Goal: Task Accomplishment & Management: Manage account settings

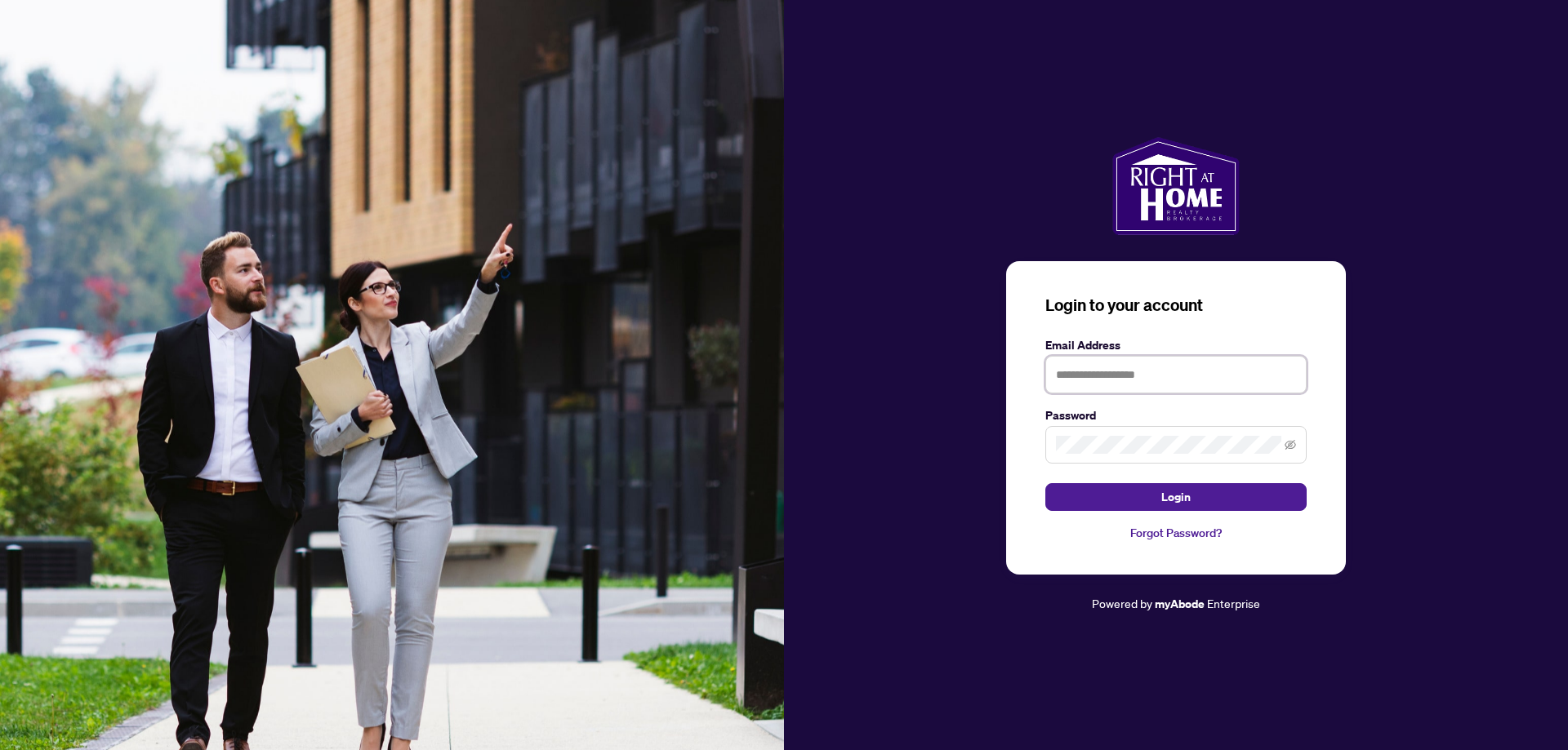
click at [1176, 375] on input "text" at bounding box center [1176, 374] width 261 height 37
click at [1124, 373] on input "text" at bounding box center [1176, 374] width 261 height 37
click at [1275, 295] on h3 "Login to your account" at bounding box center [1176, 305] width 261 height 23
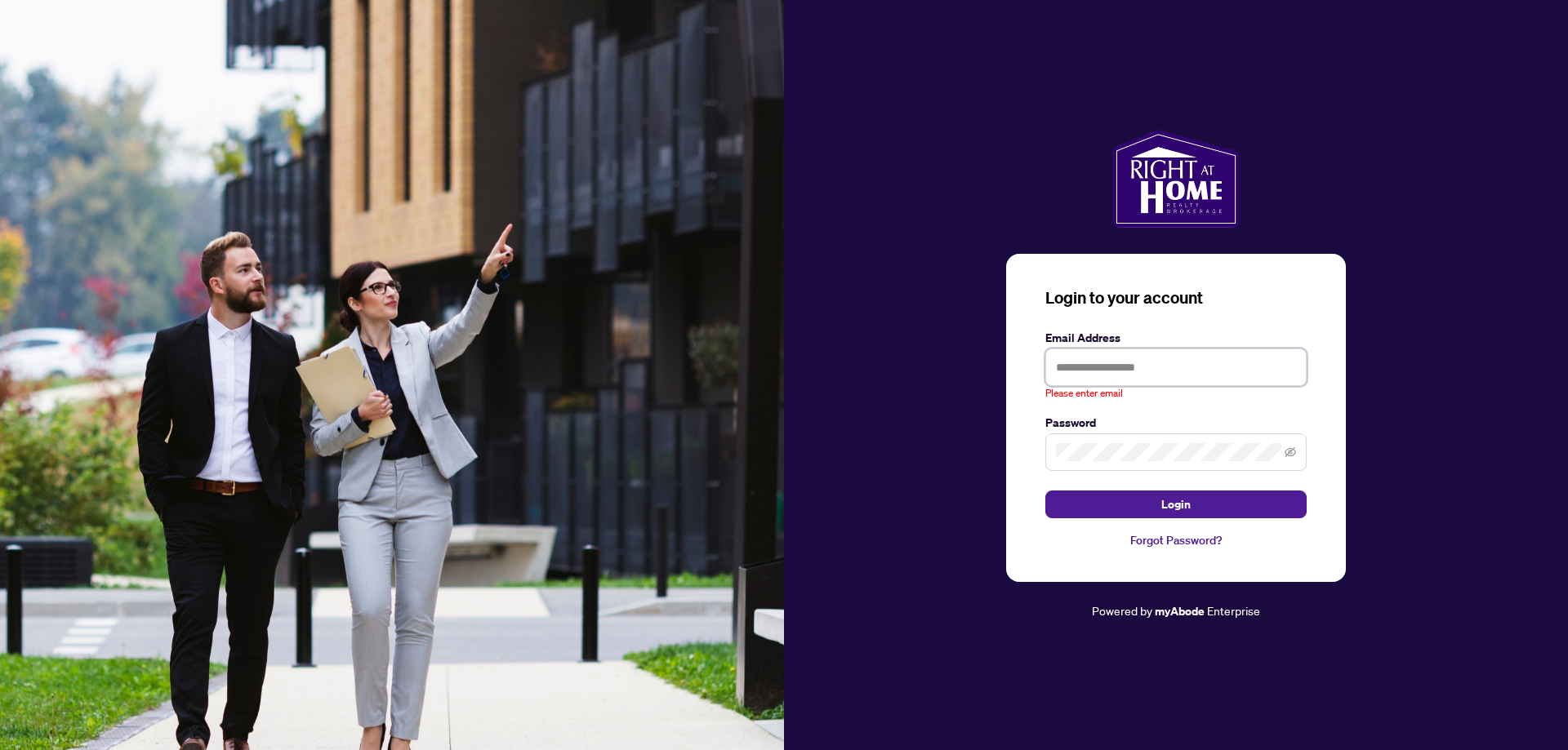
click at [1181, 369] on input "text" at bounding box center [1176, 366] width 261 height 37
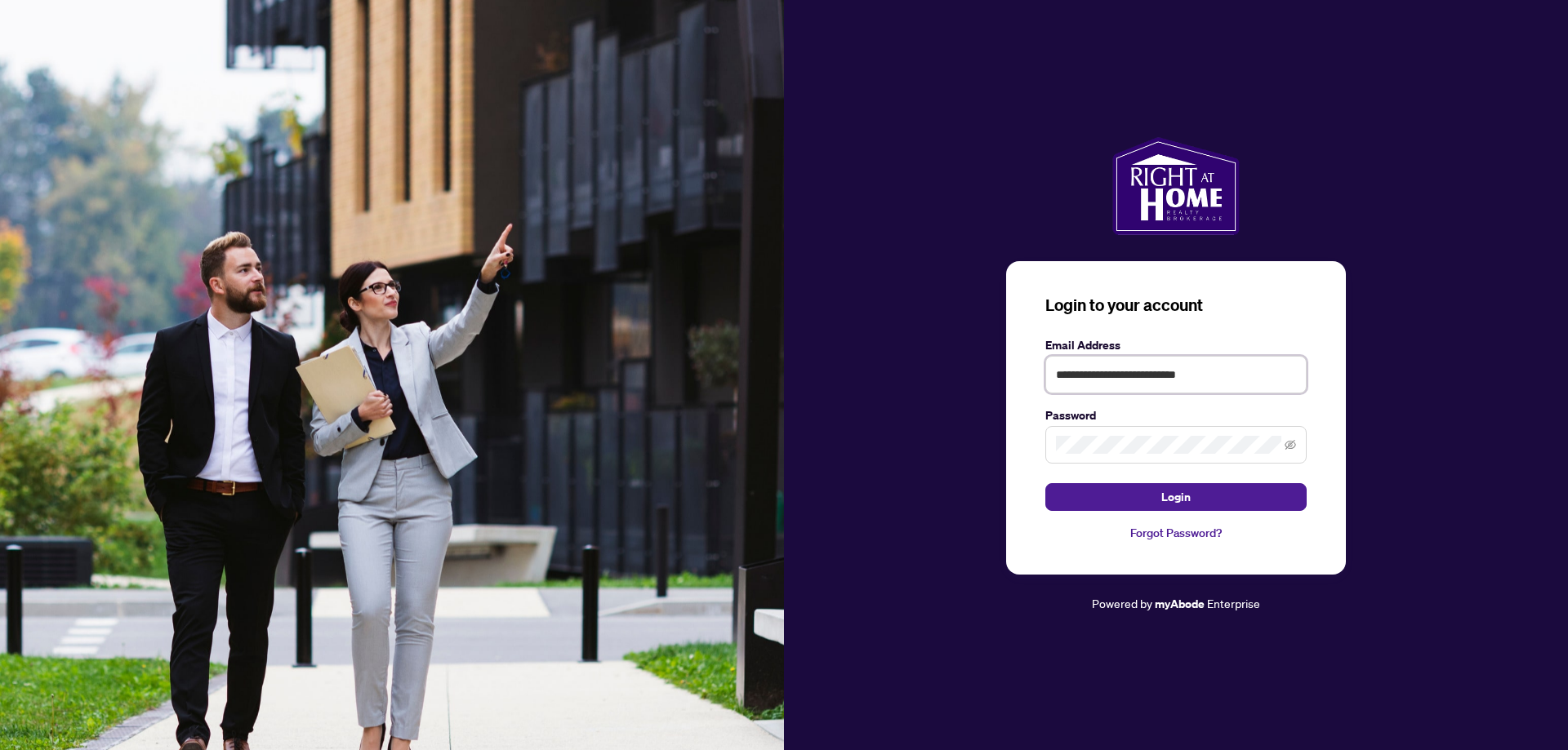
type input "**********"
click at [1045, 483] on button "Login" at bounding box center [1176, 496] width 261 height 28
click at [1298, 445] on span at bounding box center [1176, 444] width 261 height 37
click at [1296, 446] on span at bounding box center [1176, 444] width 261 height 37
click at [1287, 447] on icon "eye-invisible" at bounding box center [1290, 445] width 11 height 10
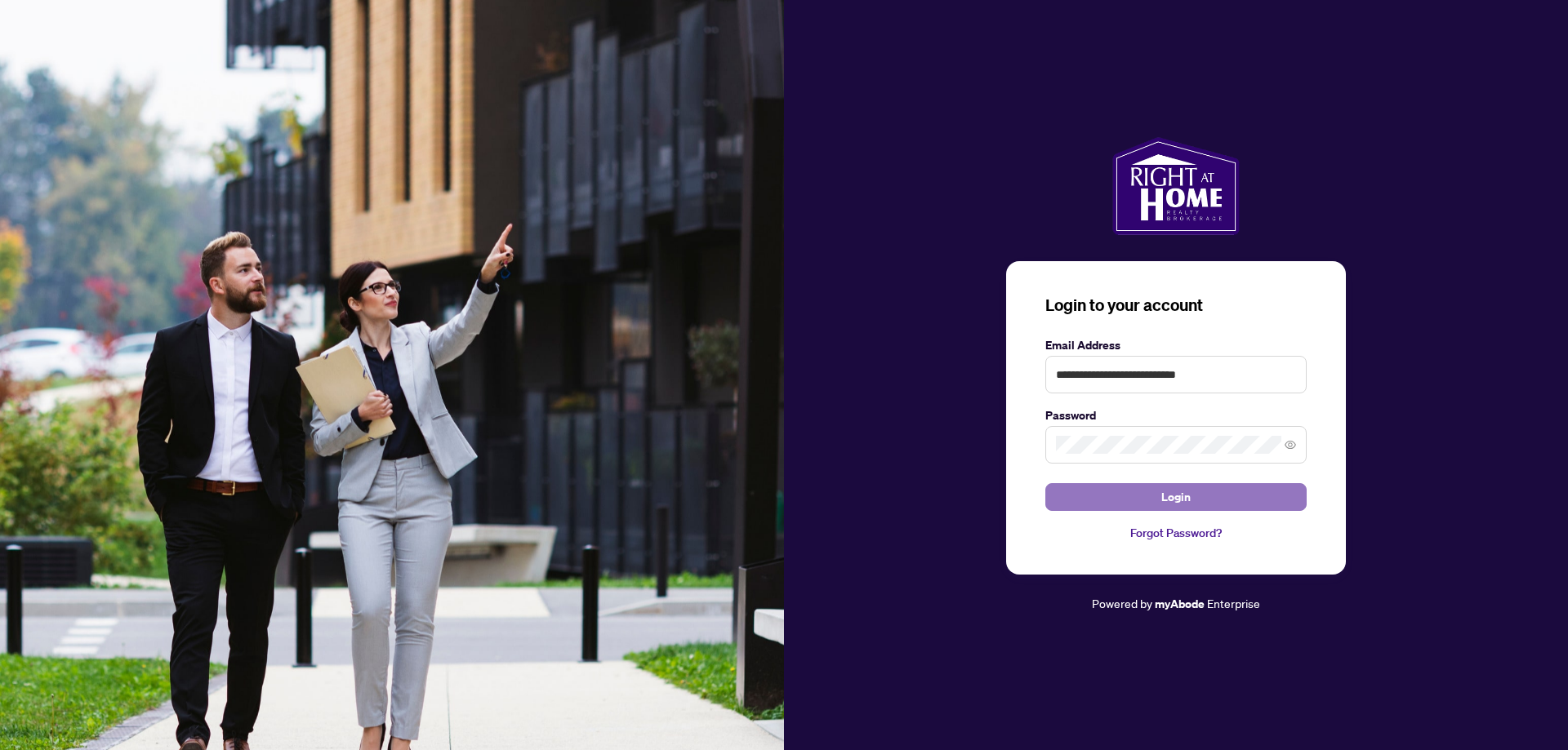
click at [1201, 508] on button "Login" at bounding box center [1176, 496] width 261 height 28
click at [1045, 483] on button "Login" at bounding box center [1176, 496] width 261 height 28
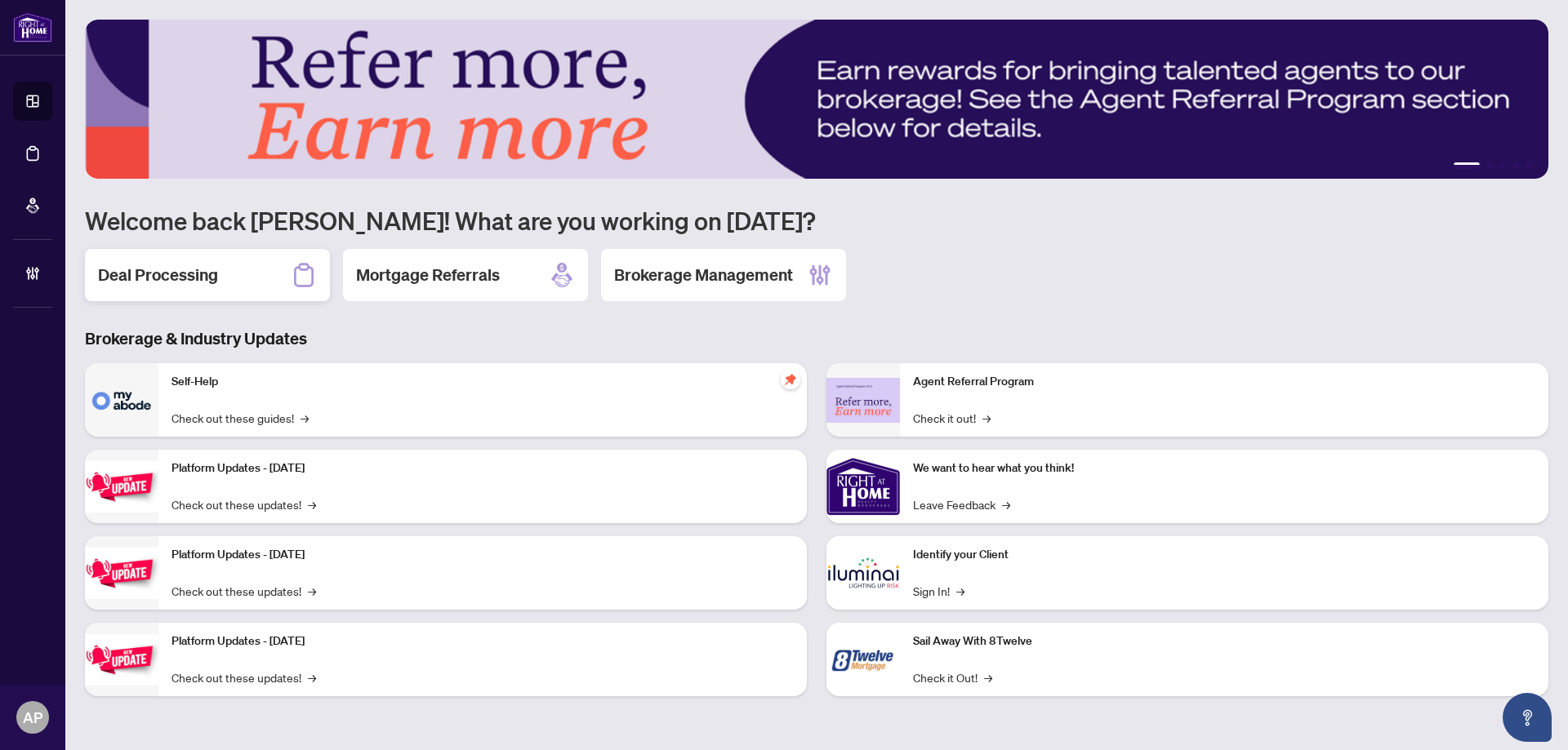
click at [197, 275] on h2 "Deal Processing" at bounding box center [157, 276] width 120 height 23
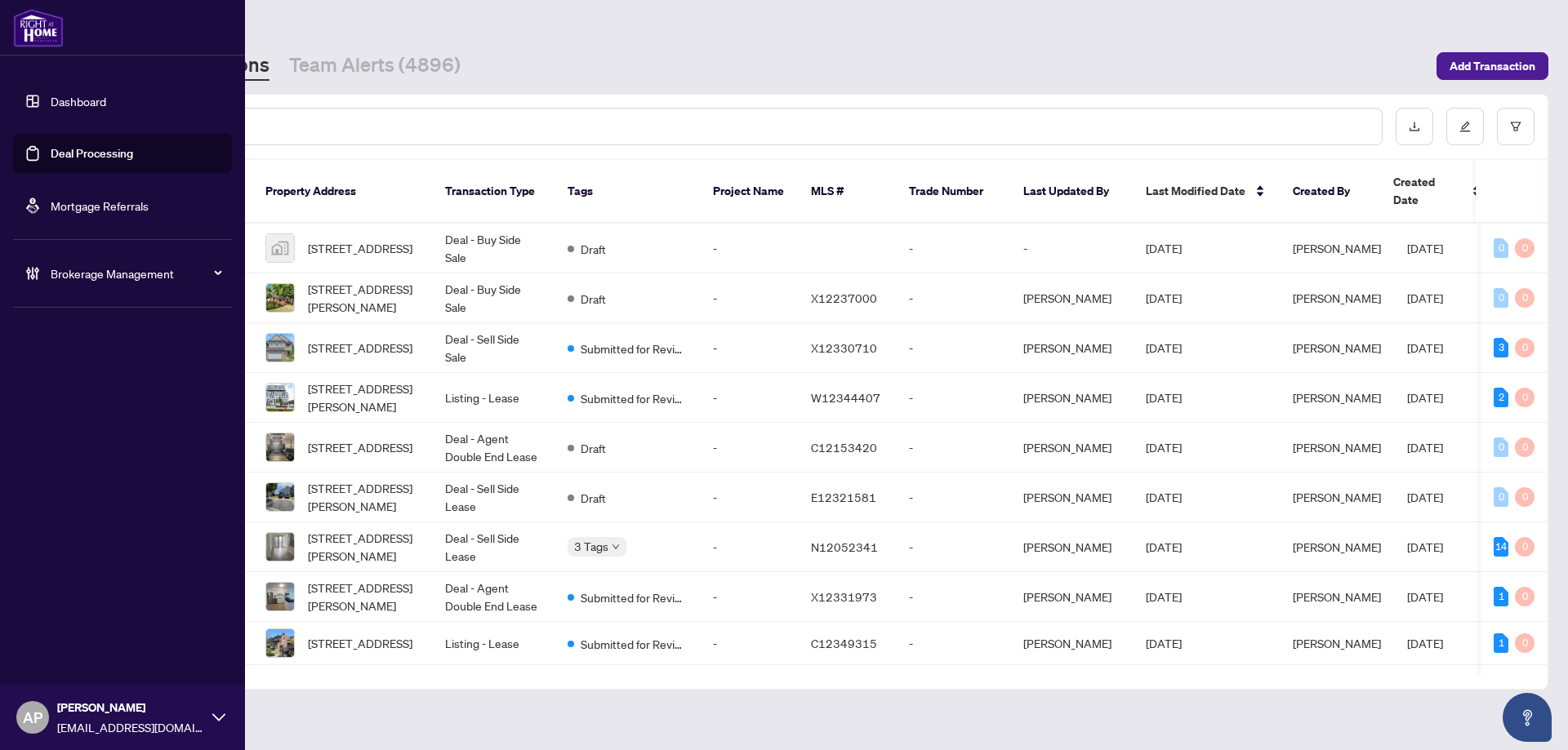
click at [298, 124] on input "text" at bounding box center [749, 126] width 1240 height 18
click at [433, 130] on input "text" at bounding box center [749, 126] width 1240 height 18
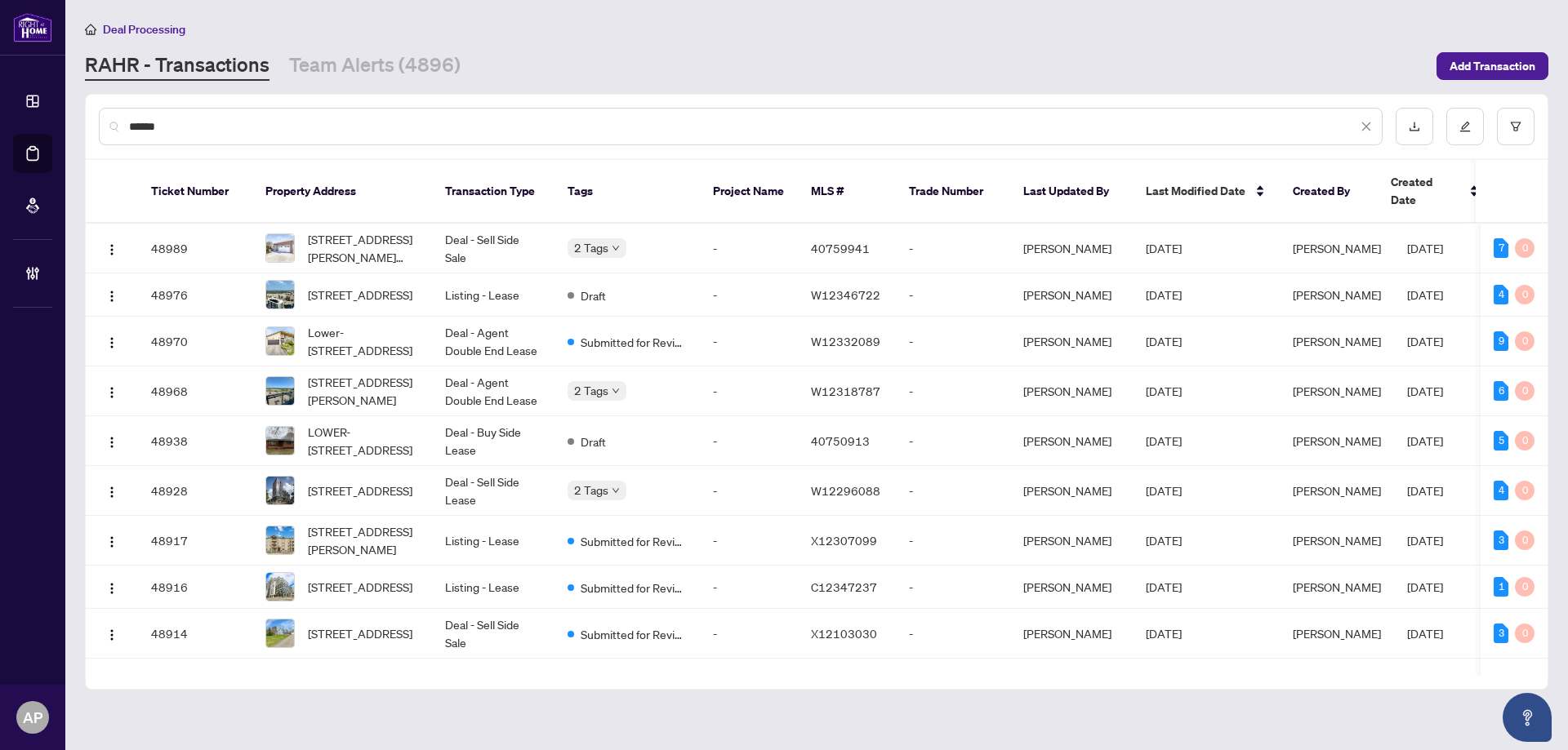
type input "*******"
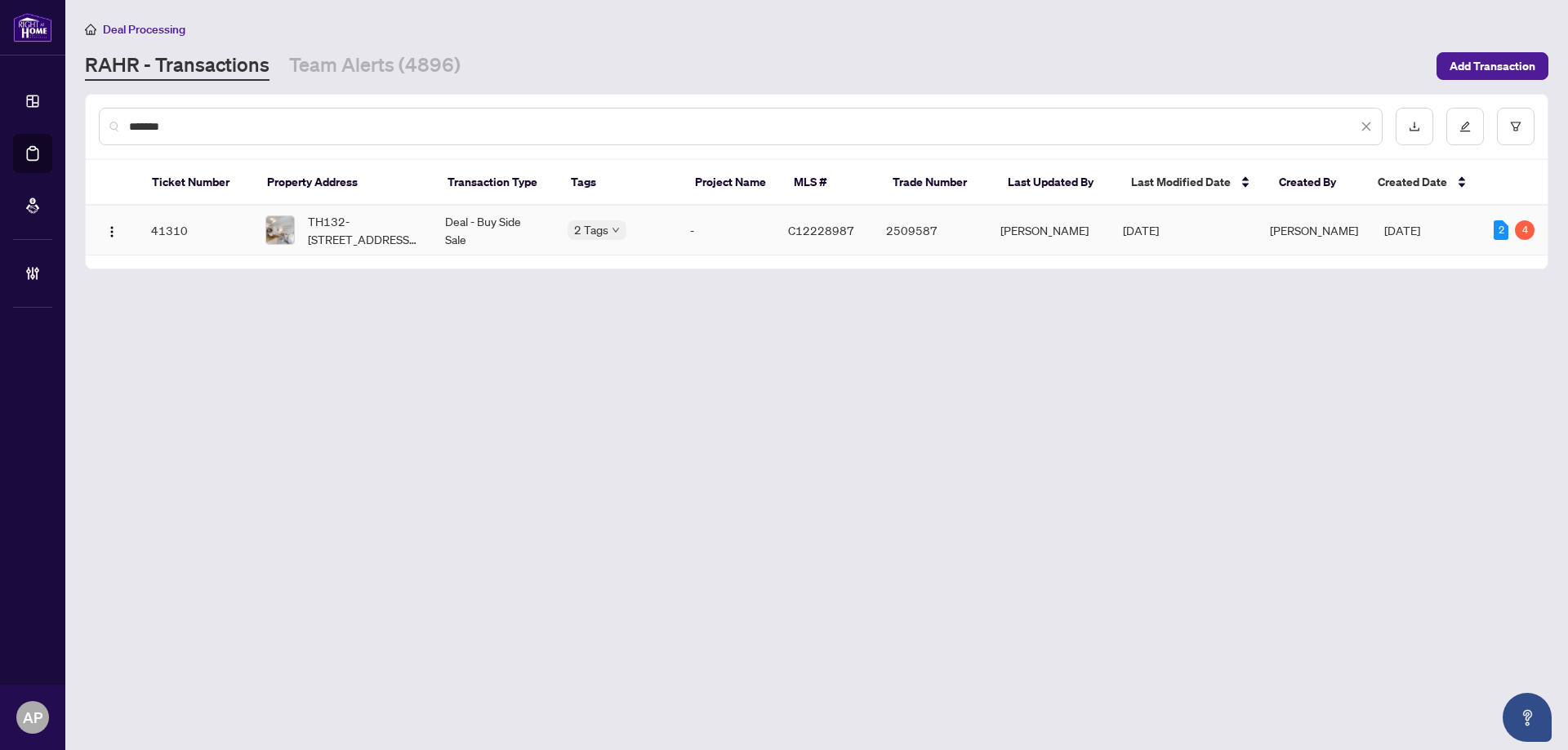
click at [427, 232] on td "TH132-[STREET_ADDRESS][PERSON_NAME]" at bounding box center [343, 231] width 180 height 50
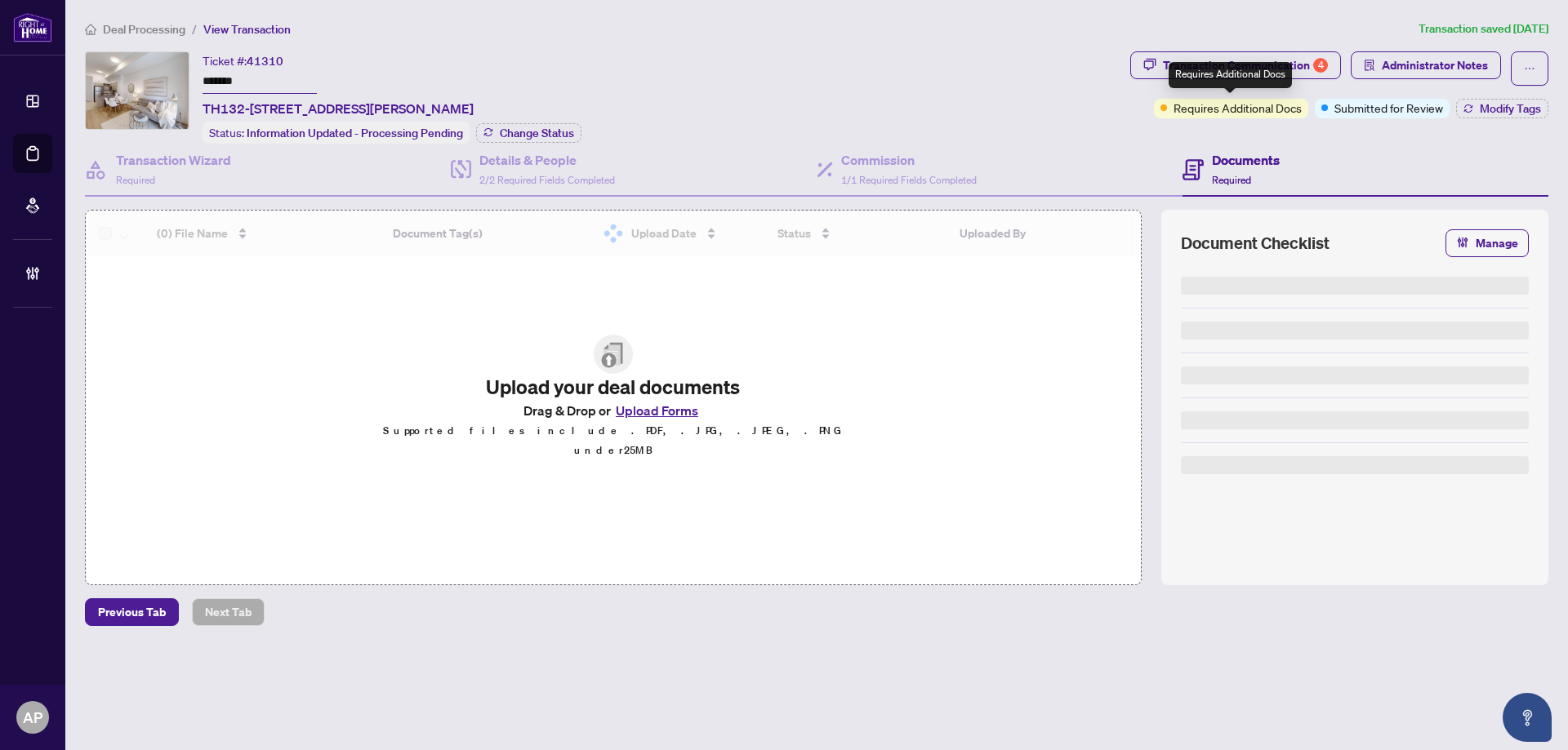
click at [1287, 64] on div "Requires Additional Docs" at bounding box center [1230, 75] width 123 height 26
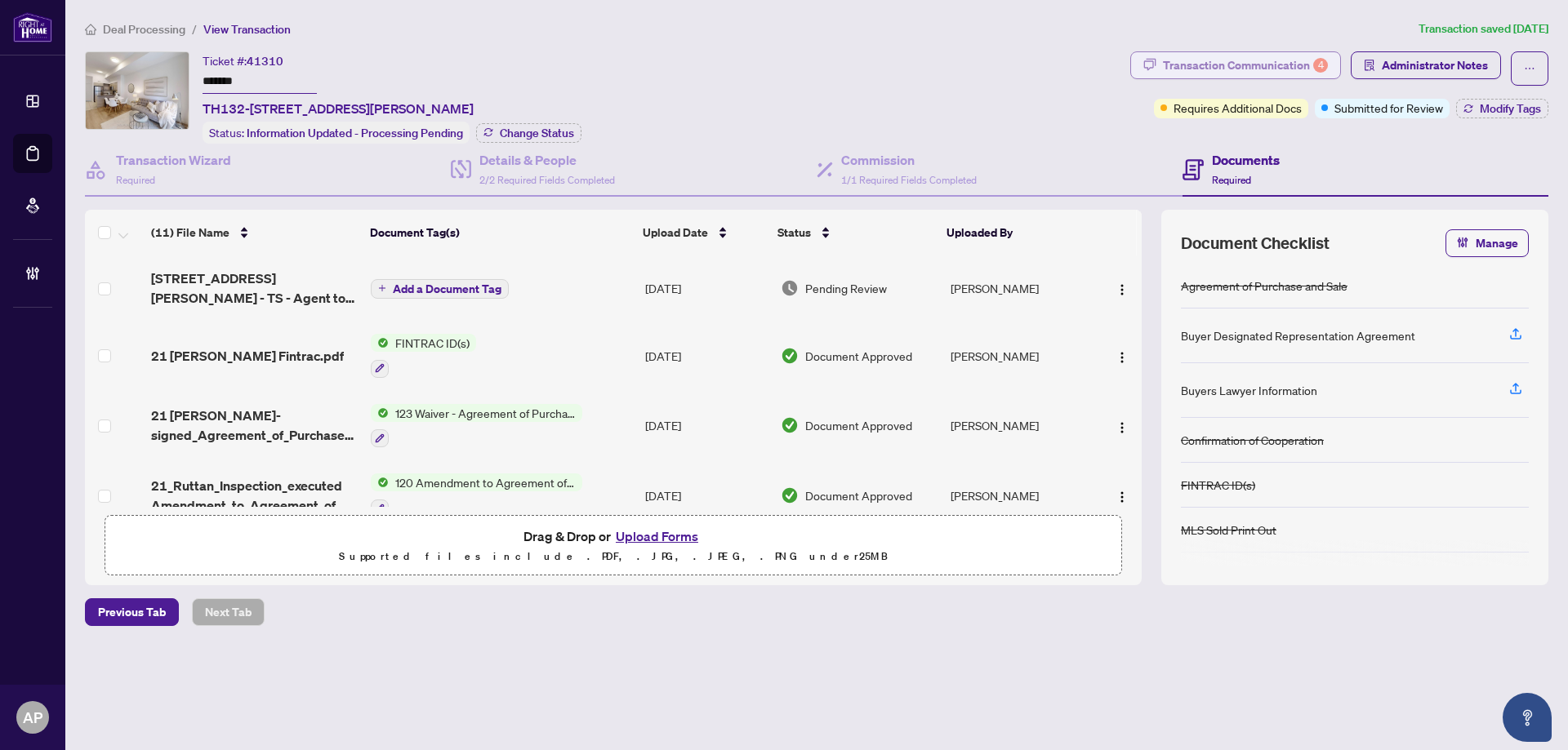
click at [1289, 52] on button "Transaction Communication 4" at bounding box center [1236, 65] width 211 height 28
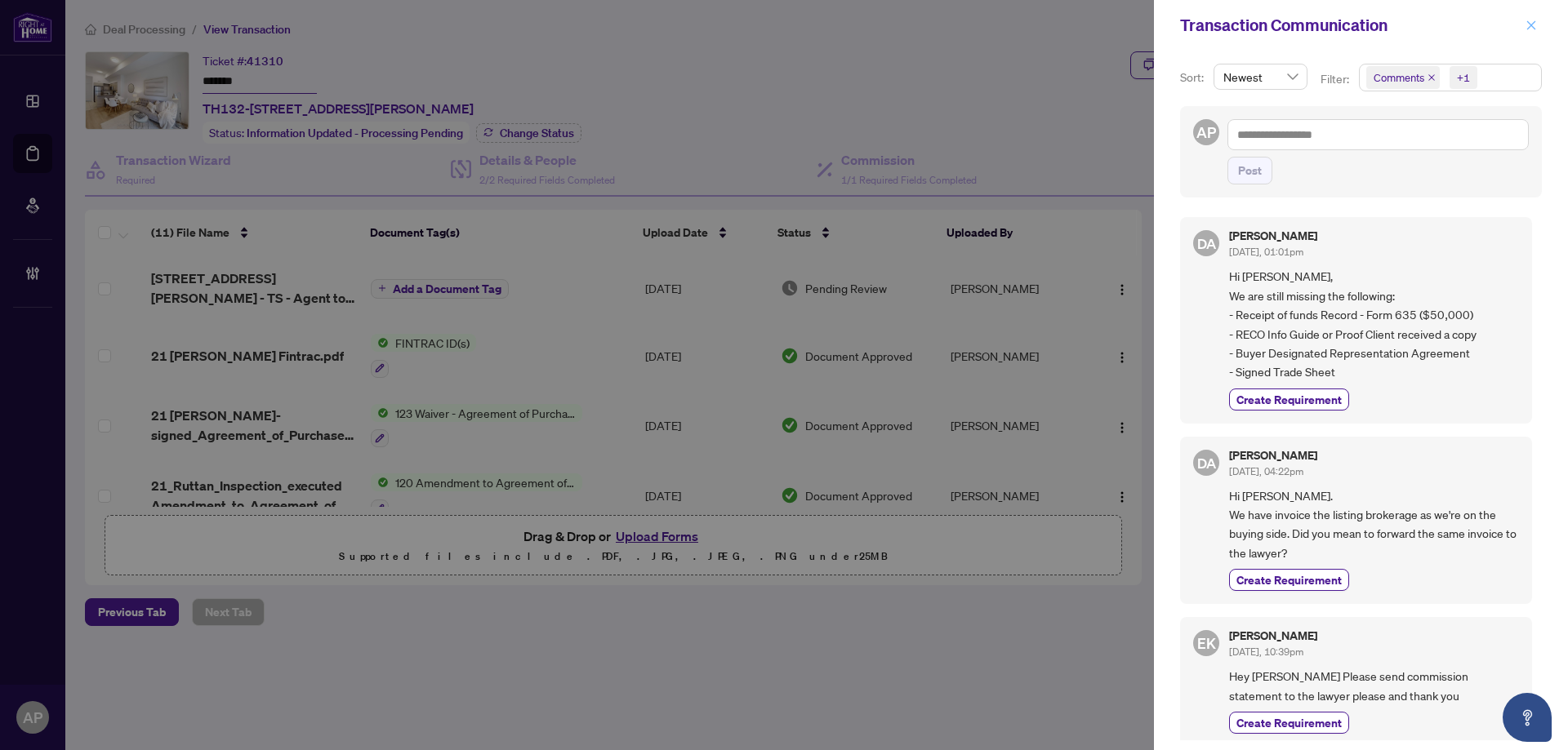
click at [1527, 30] on icon "close" at bounding box center [1531, 24] width 9 height 9
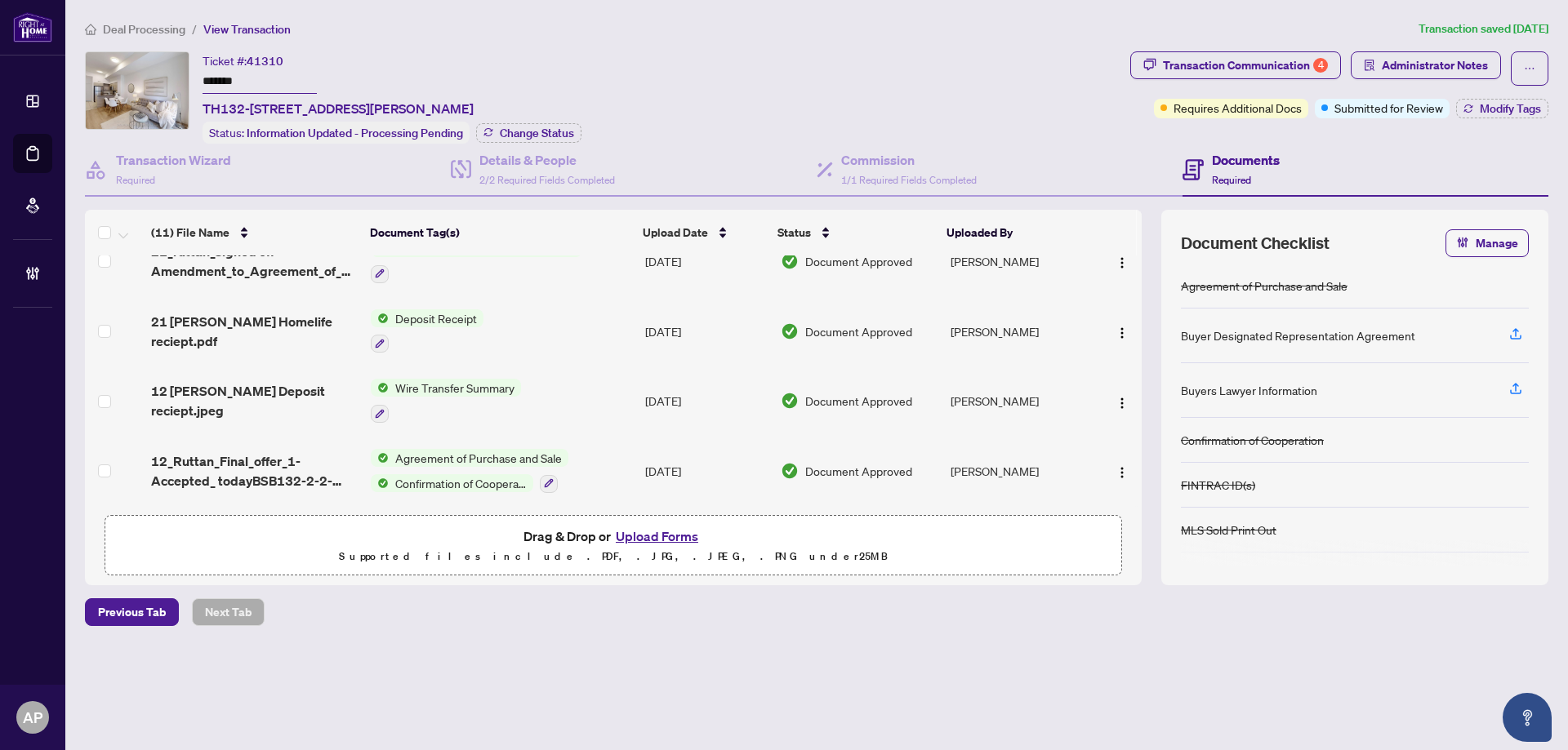
scroll to position [403, 0]
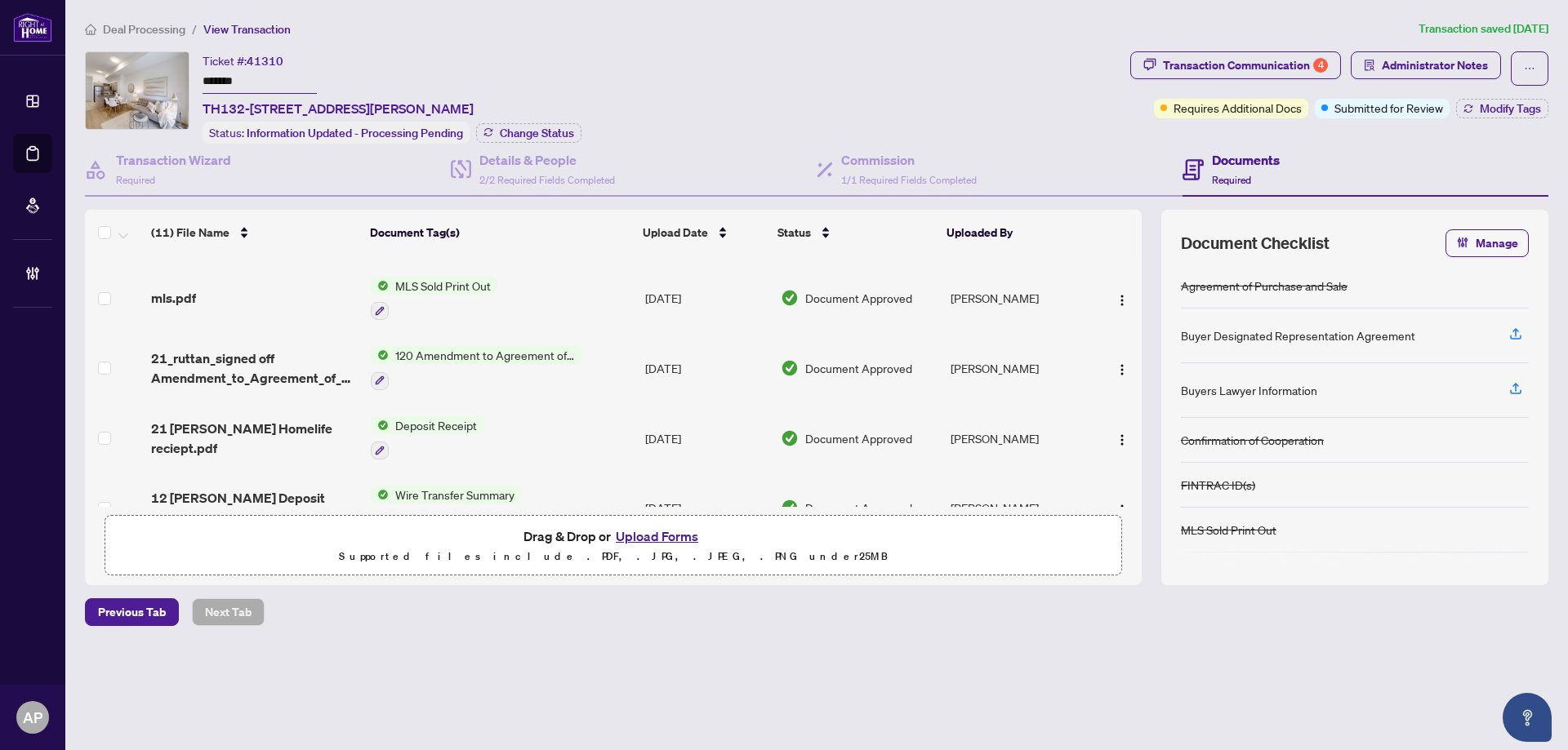
click at [640, 358] on td "[DATE]" at bounding box center [706, 367] width 136 height 70
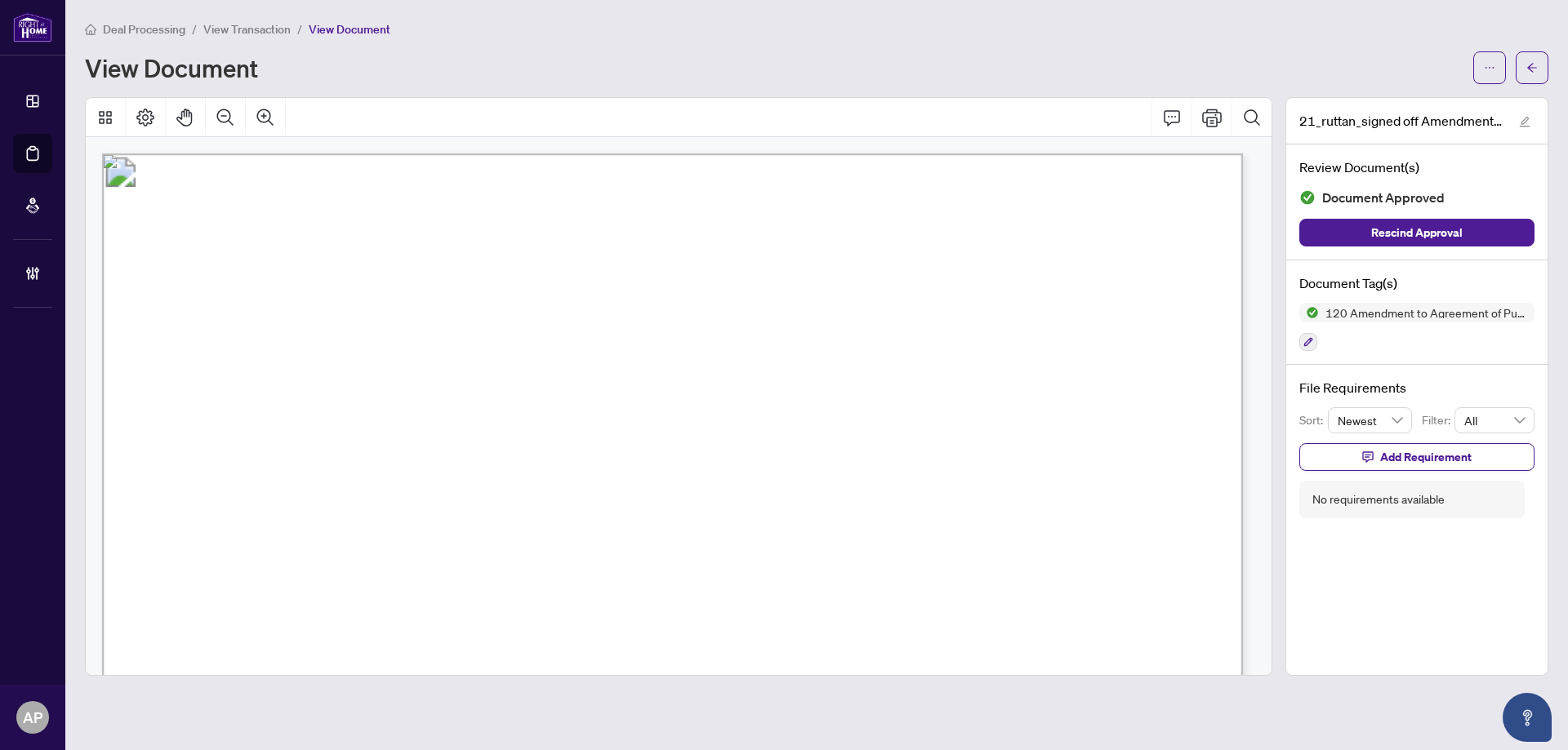
click at [1526, 72] on icon "arrow-left" at bounding box center [1532, 68] width 11 height 11
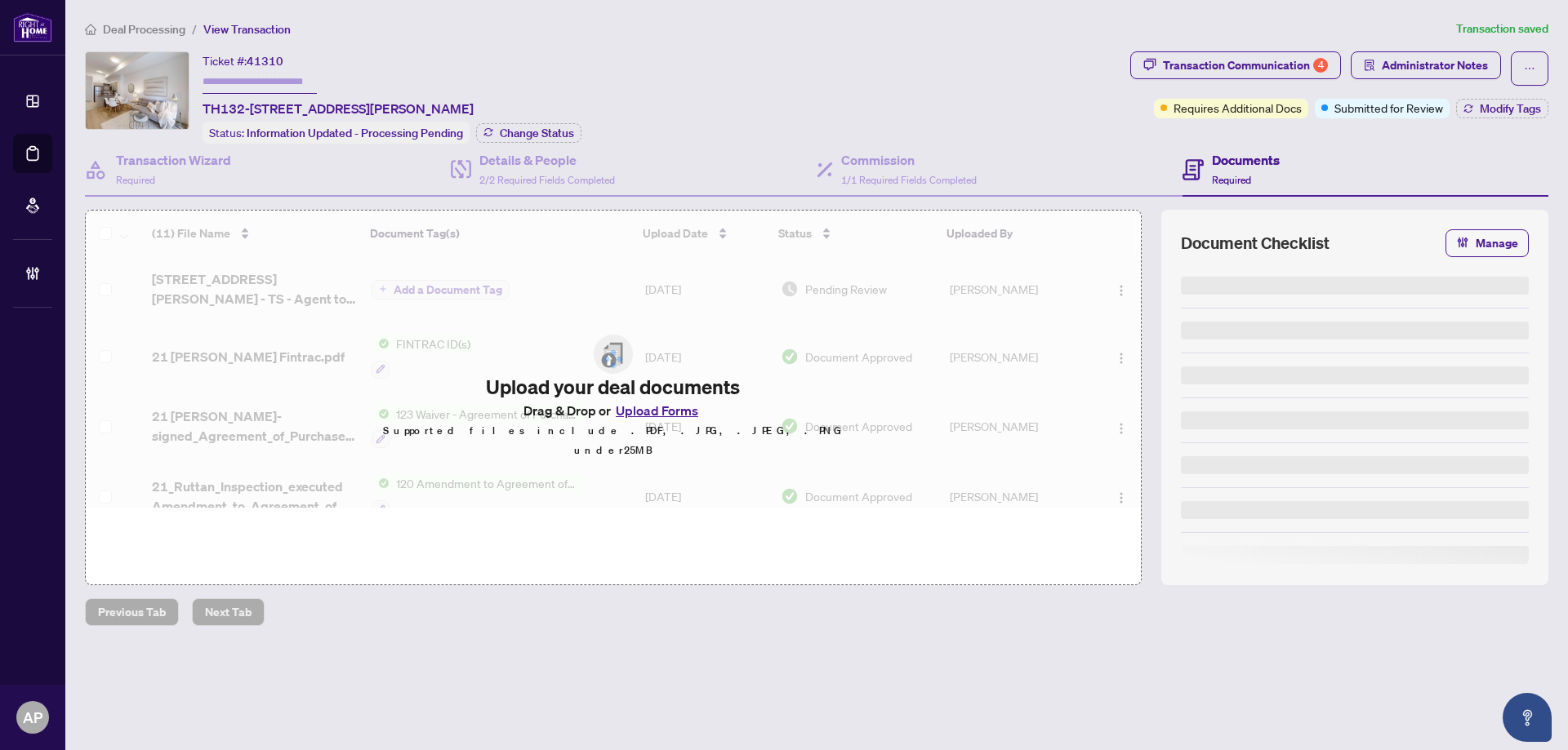
type input "*******"
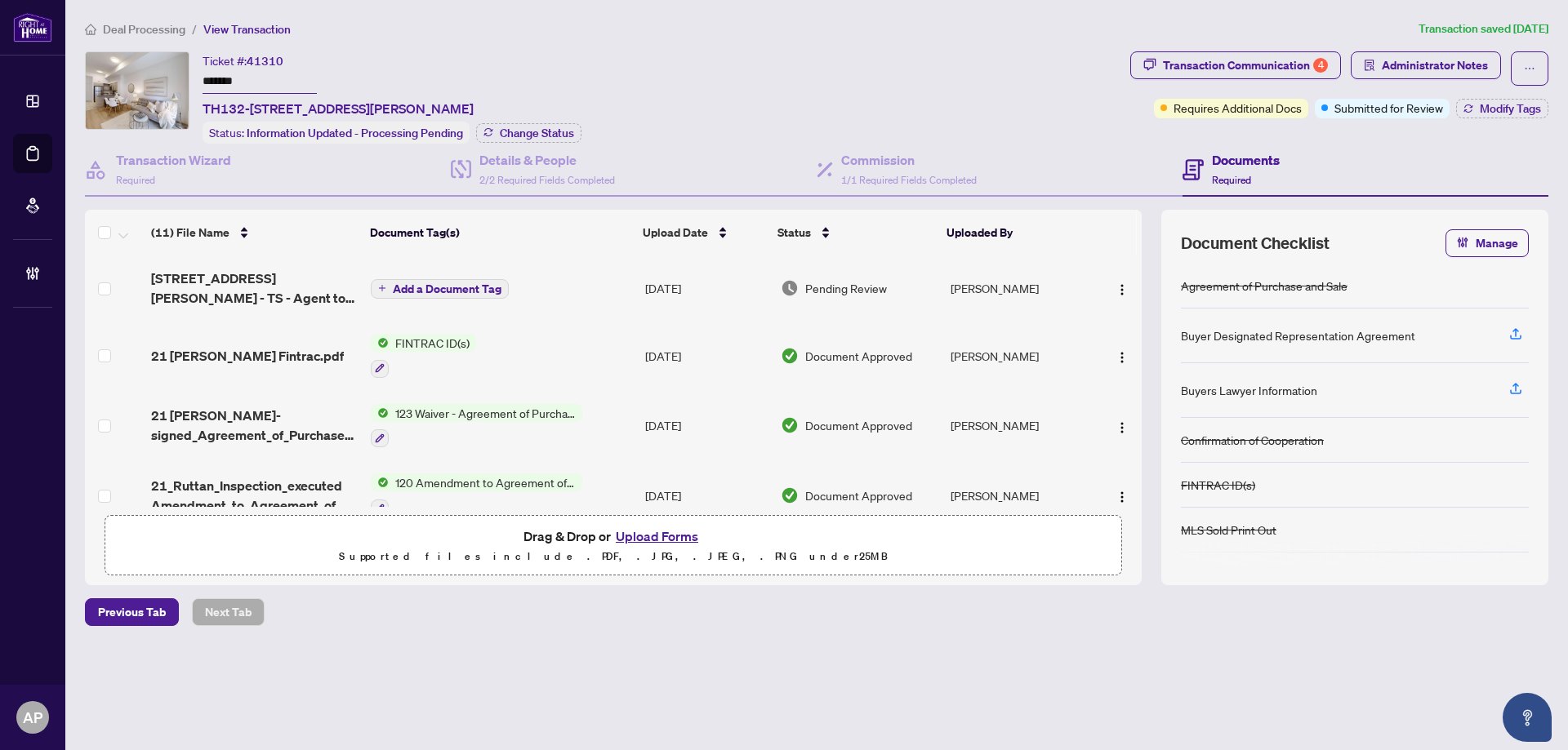
drag, startPoint x: 1520, startPoint y: 0, endPoint x: 880, endPoint y: 41, distance: 641.3
click at [871, 45] on div "Deal Processing / View Transaction Transaction saved [DATE] Ticket #: 41310 ***…" at bounding box center [817, 351] width 1476 height 664
click at [1221, 57] on div "Transaction Communication 4" at bounding box center [1245, 65] width 165 height 26
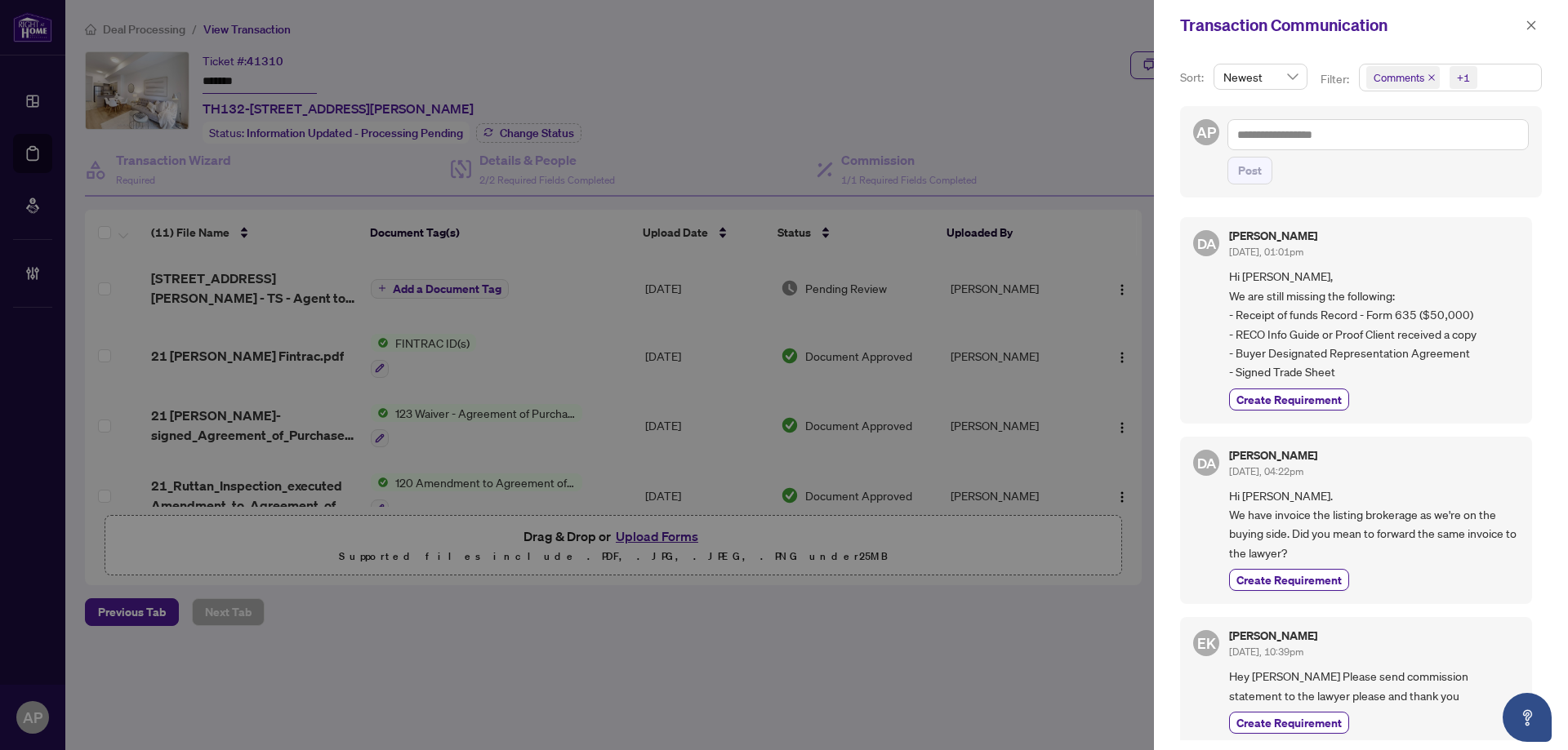
click at [1529, 25] on icon "close" at bounding box center [1531, 25] width 11 height 11
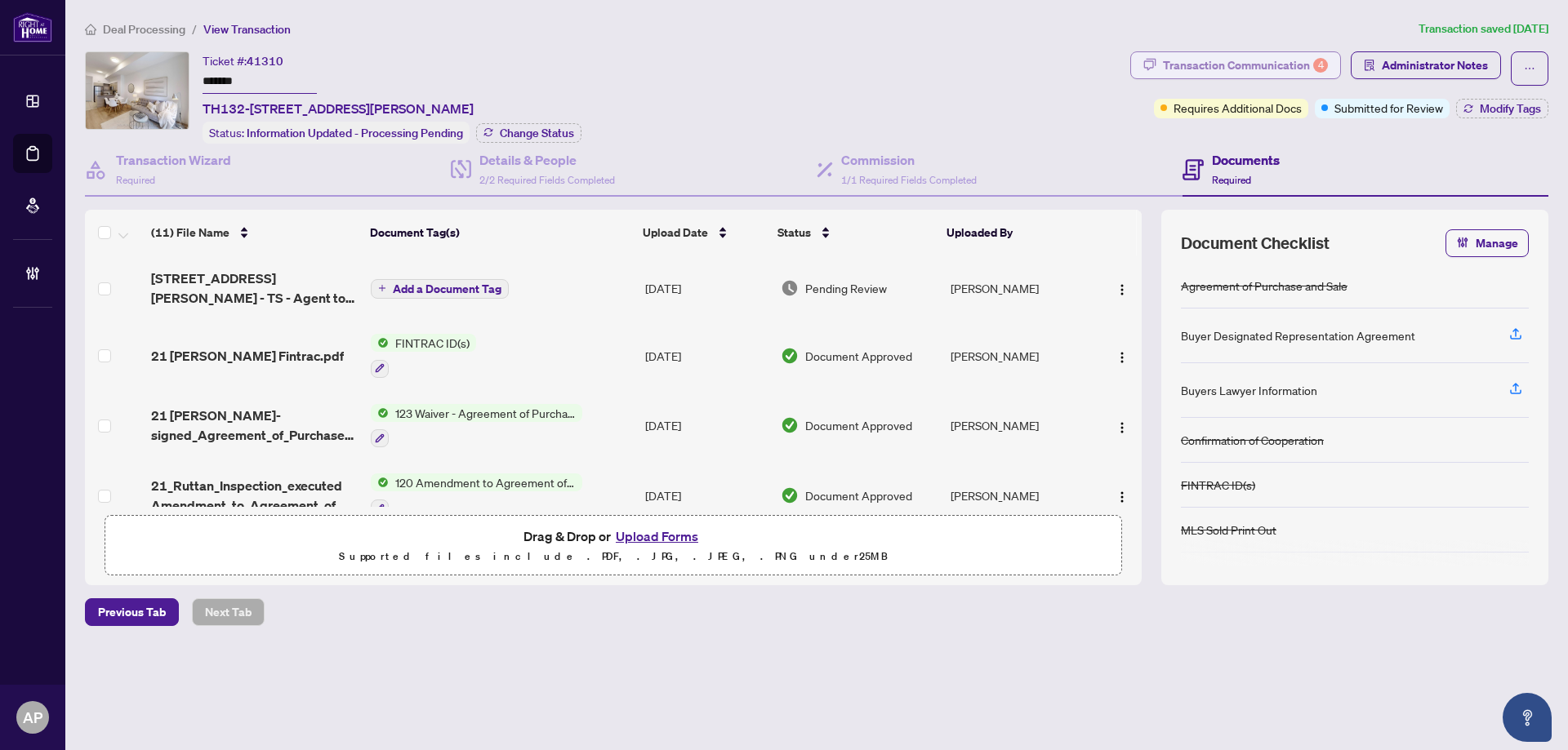
click at [1264, 64] on div "Transaction Communication 4" at bounding box center [1245, 65] width 165 height 26
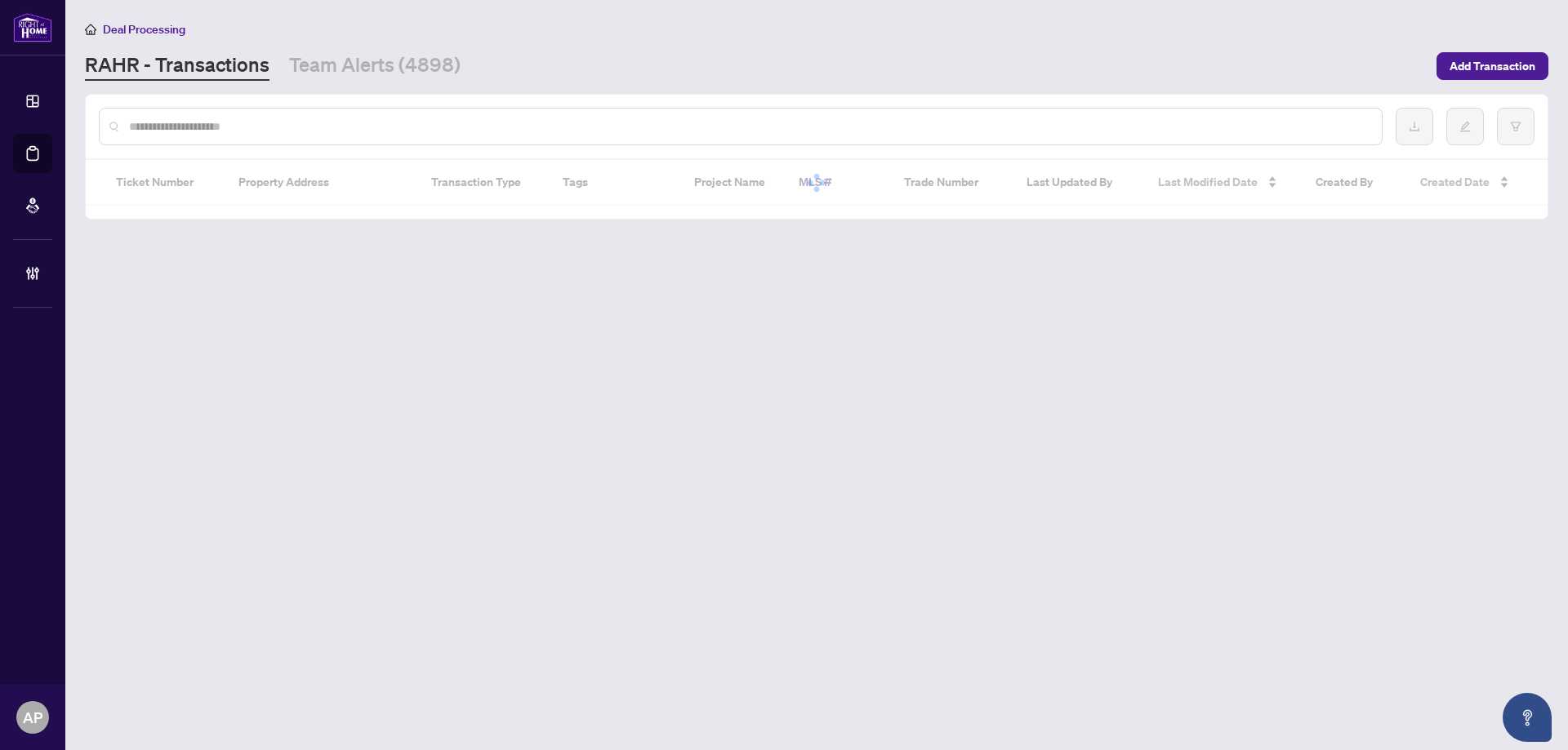
click at [302, 127] on input "text" at bounding box center [749, 126] width 1240 height 18
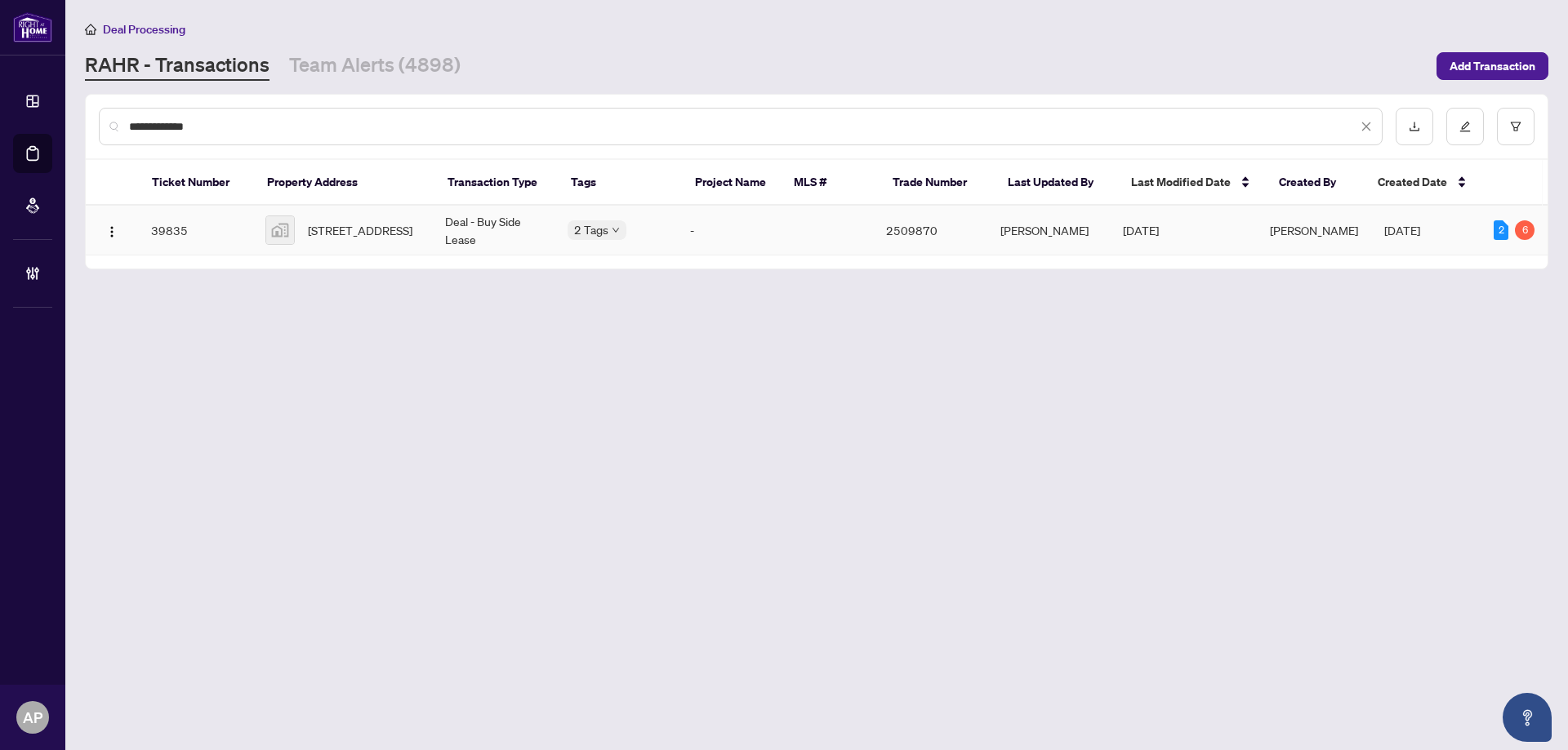
type input "**********"
click at [730, 220] on td "-" at bounding box center [726, 231] width 98 height 50
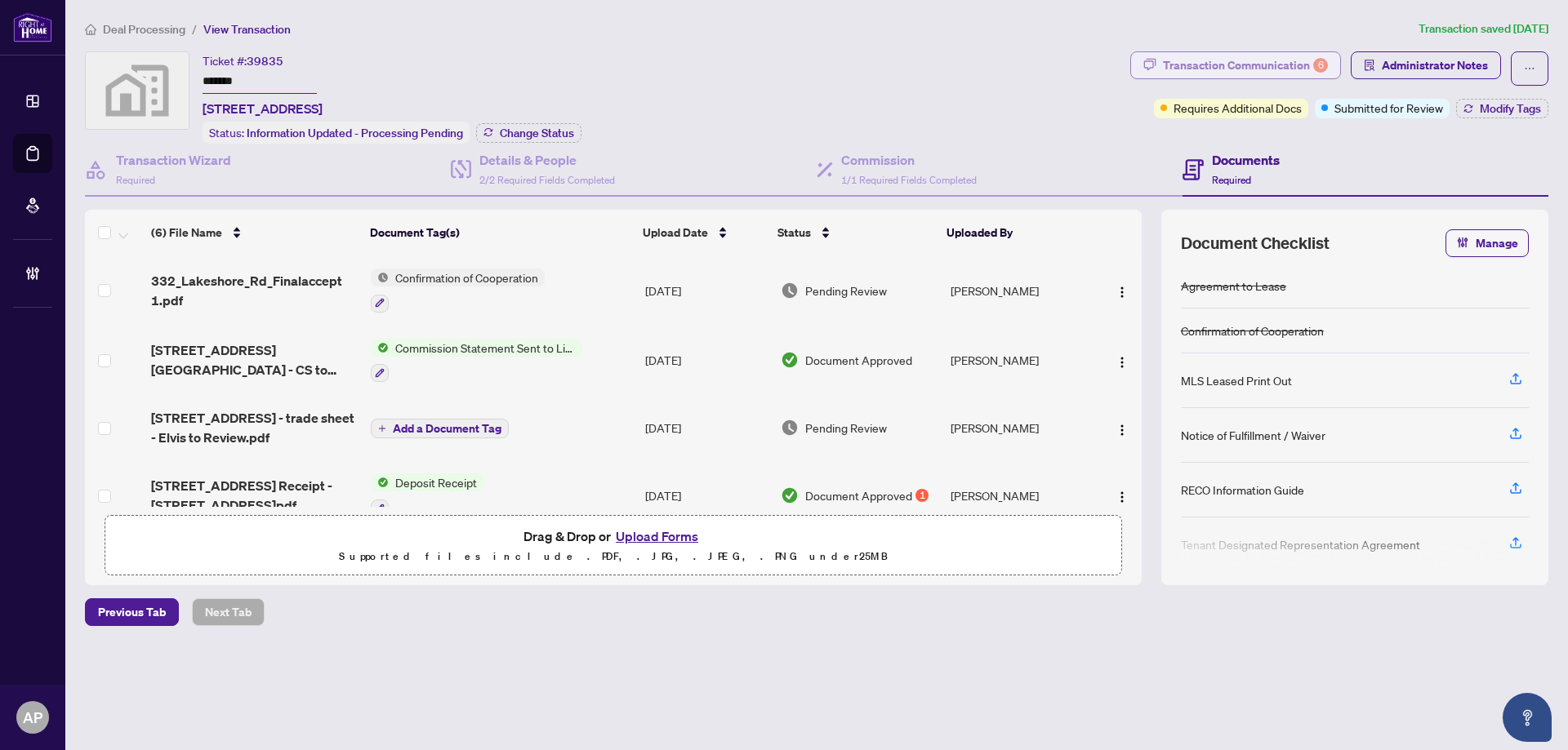
click at [1306, 64] on div "Transaction Communication 6" at bounding box center [1245, 65] width 165 height 26
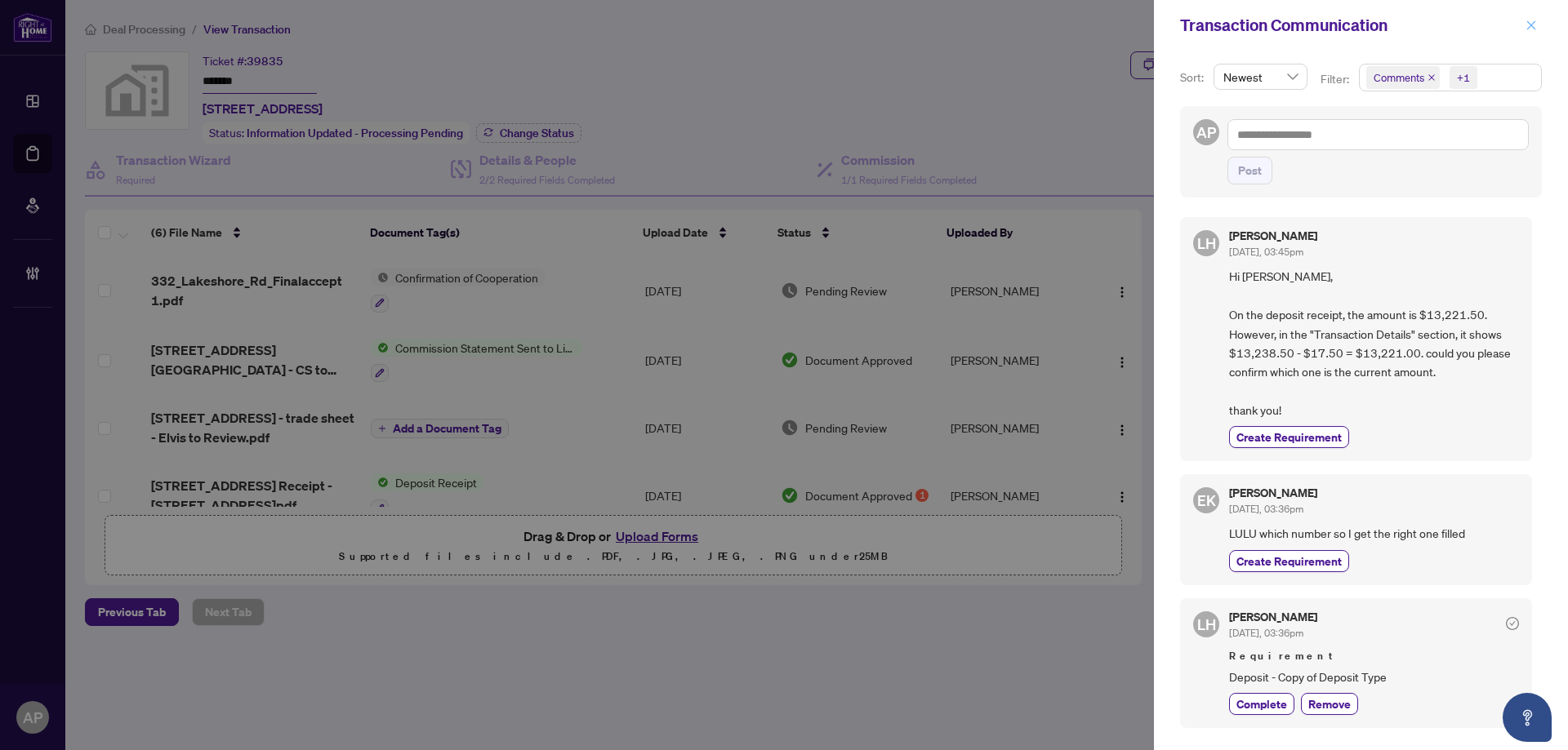
click at [1531, 25] on icon "close" at bounding box center [1531, 24] width 9 height 9
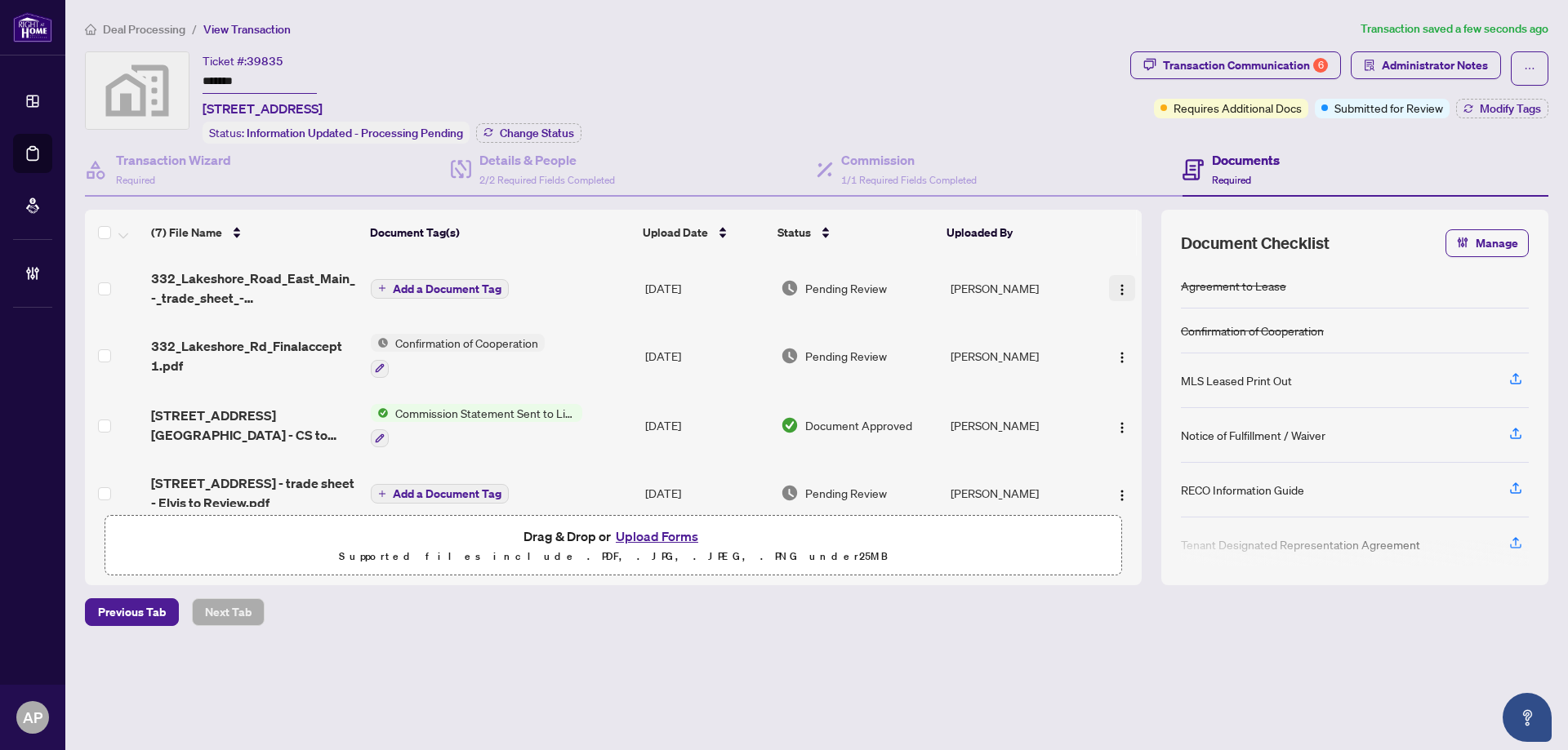
click at [1117, 283] on img "button" at bounding box center [1122, 290] width 13 height 13
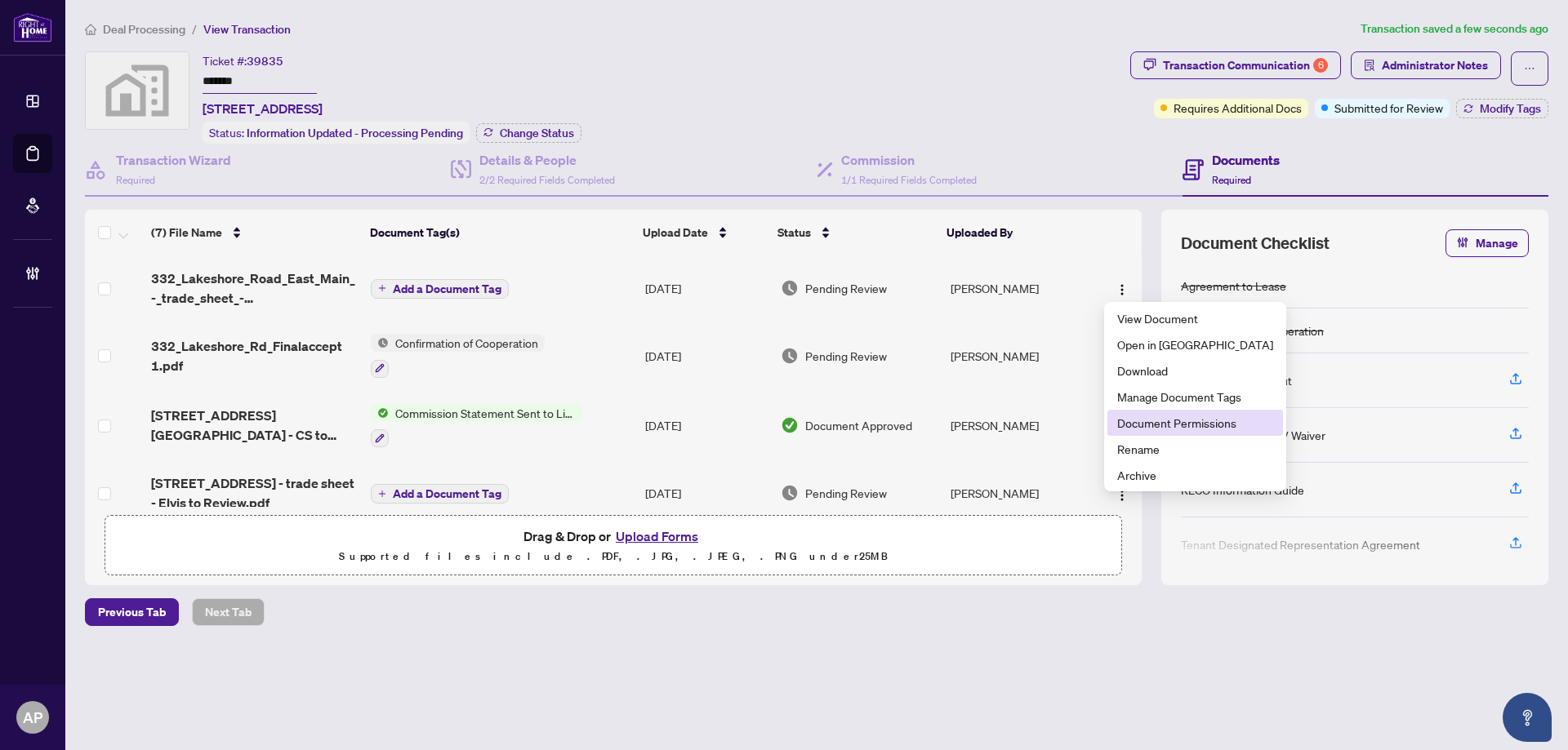
click at [1160, 426] on span "Document Permissions" at bounding box center [1195, 422] width 156 height 18
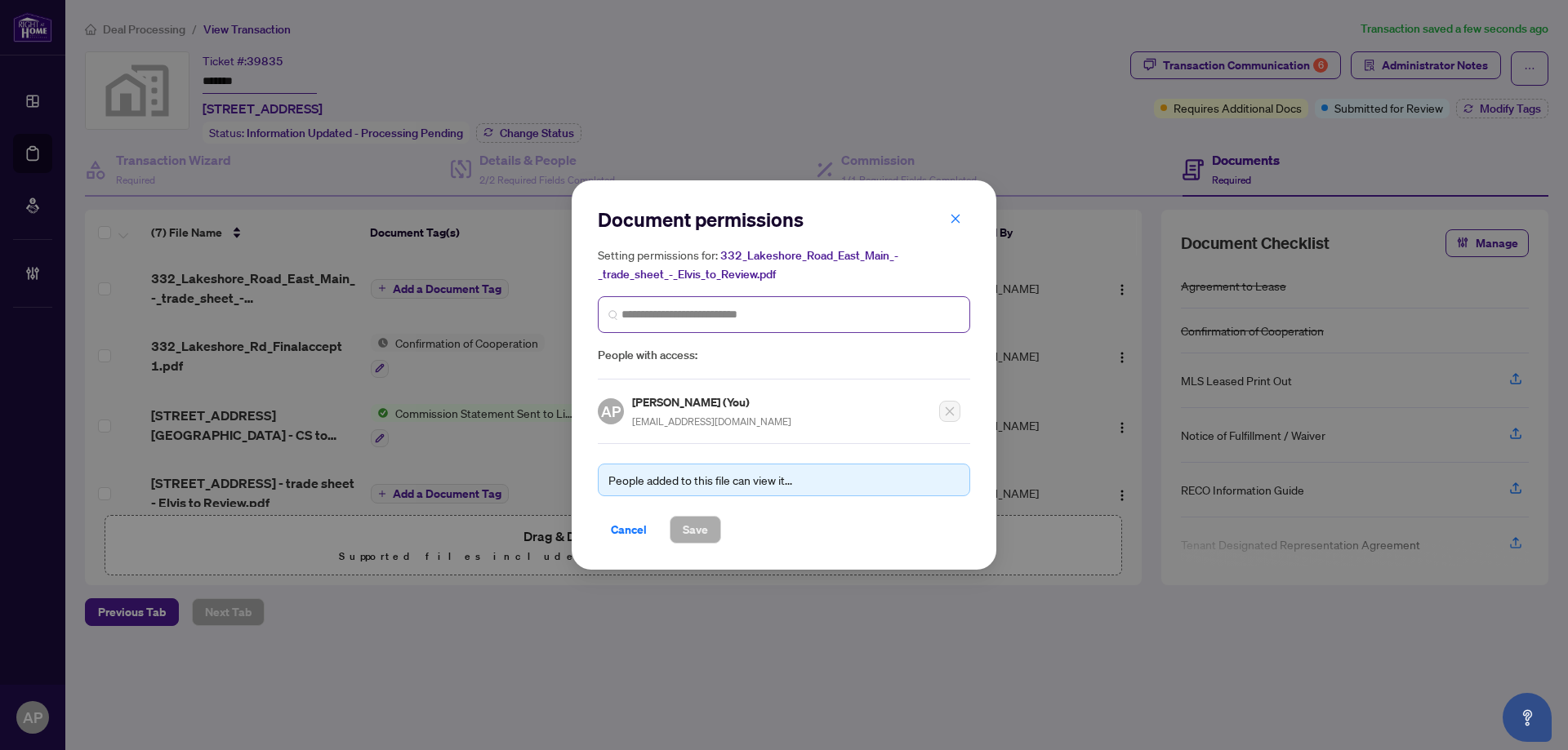
click at [731, 304] on span at bounding box center [783, 315] width 372 height 36
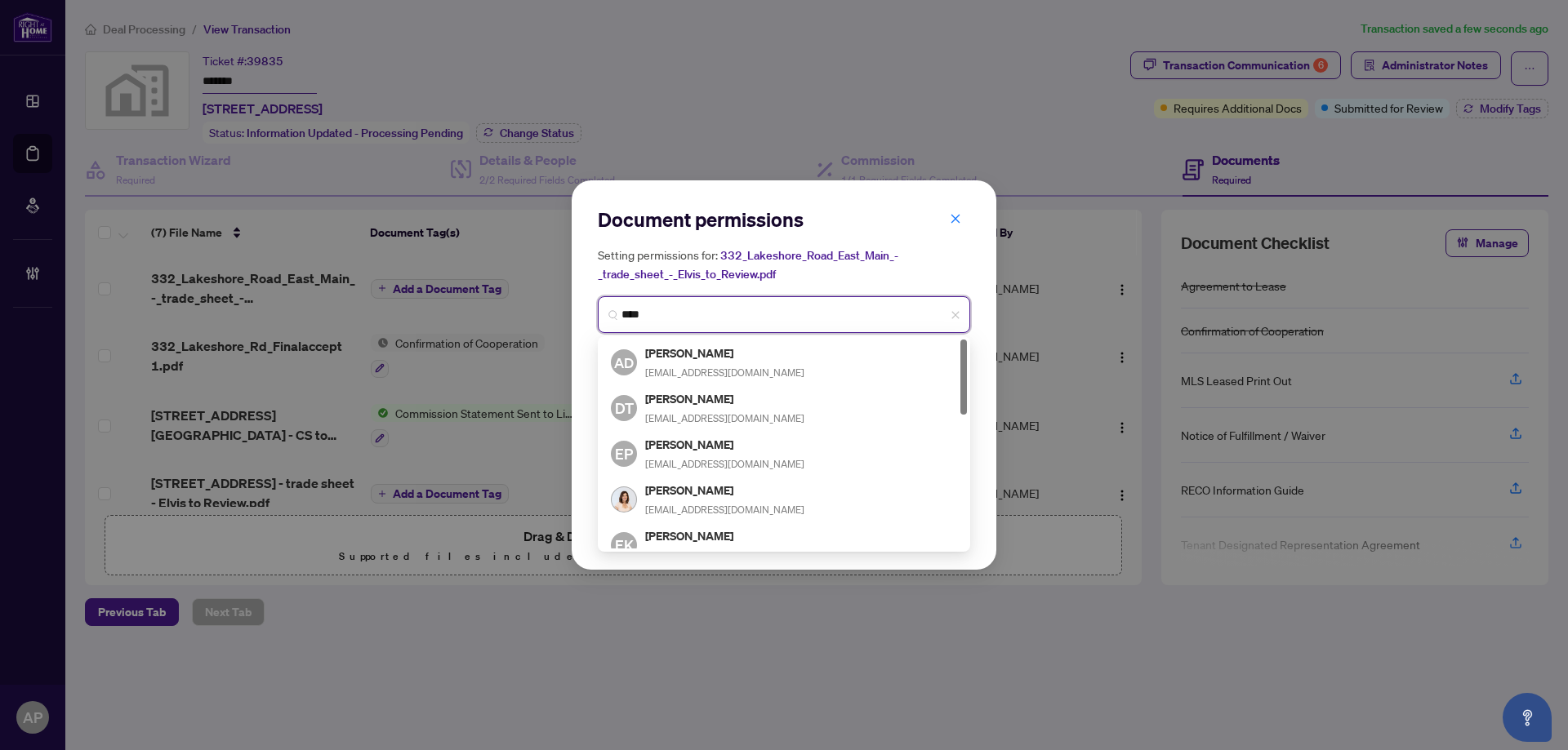
type input "*****"
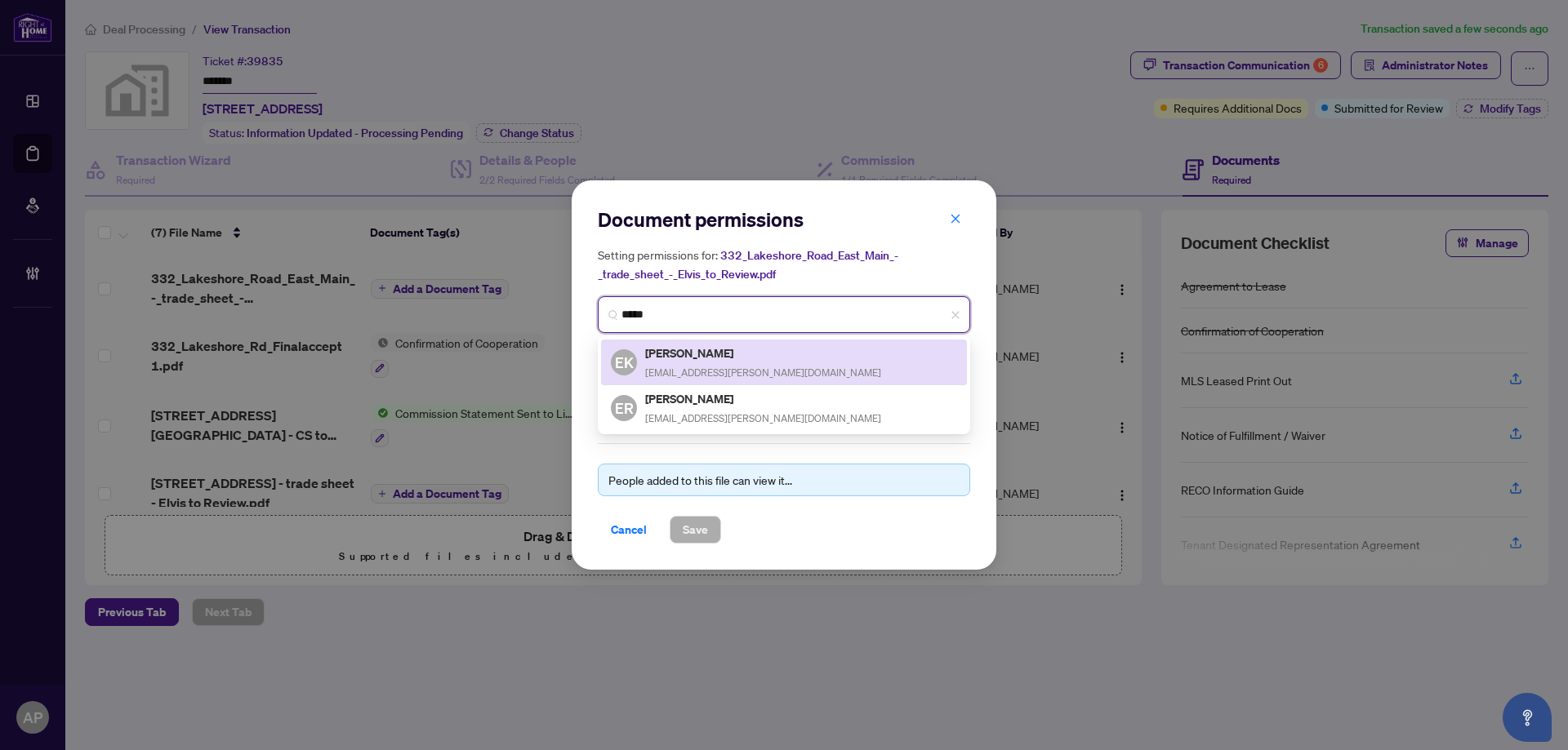
click at [736, 364] on div "Elvis Kmet elvis.kmet@gmail.com" at bounding box center [763, 362] width 236 height 37
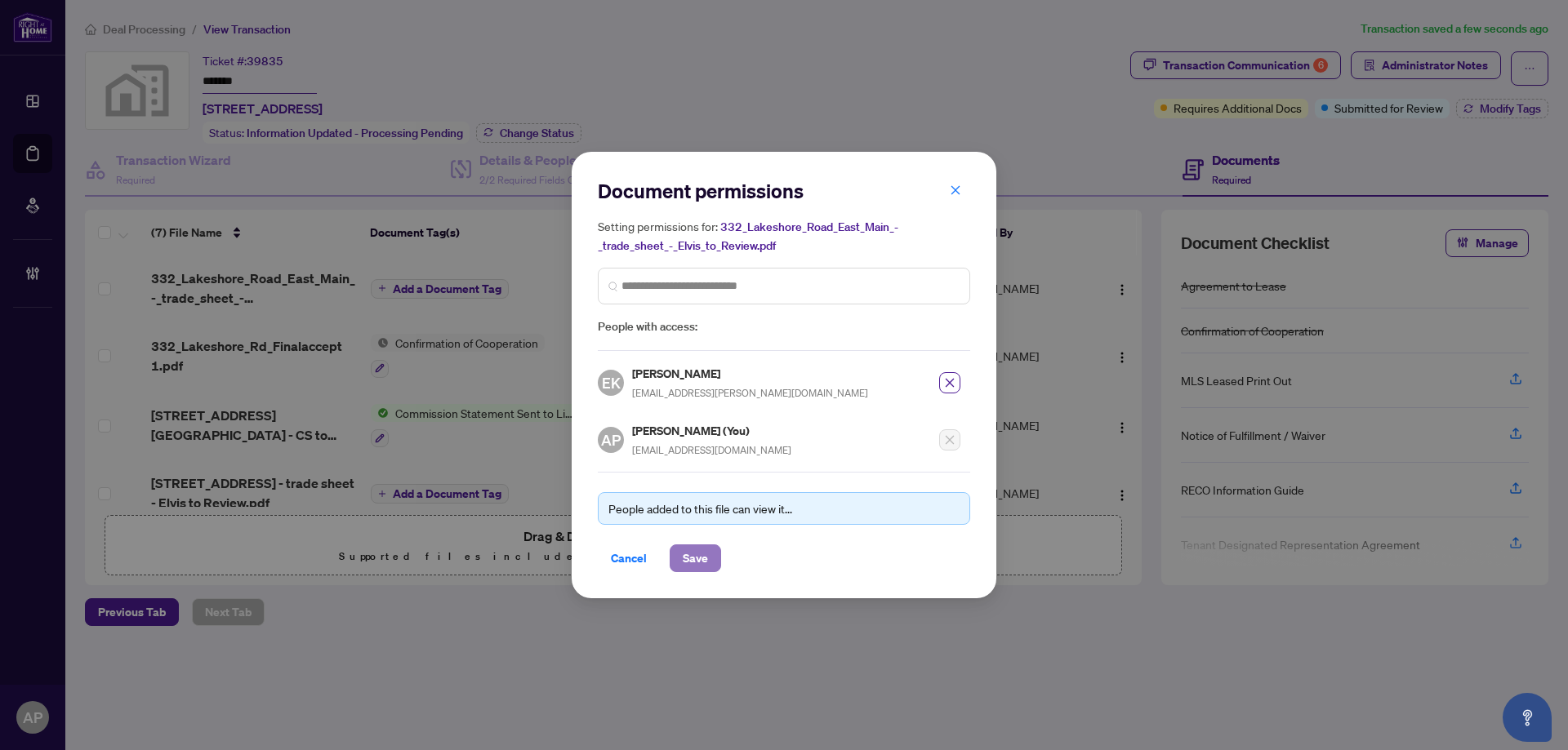
click at [697, 559] on span "Save" at bounding box center [695, 558] width 25 height 26
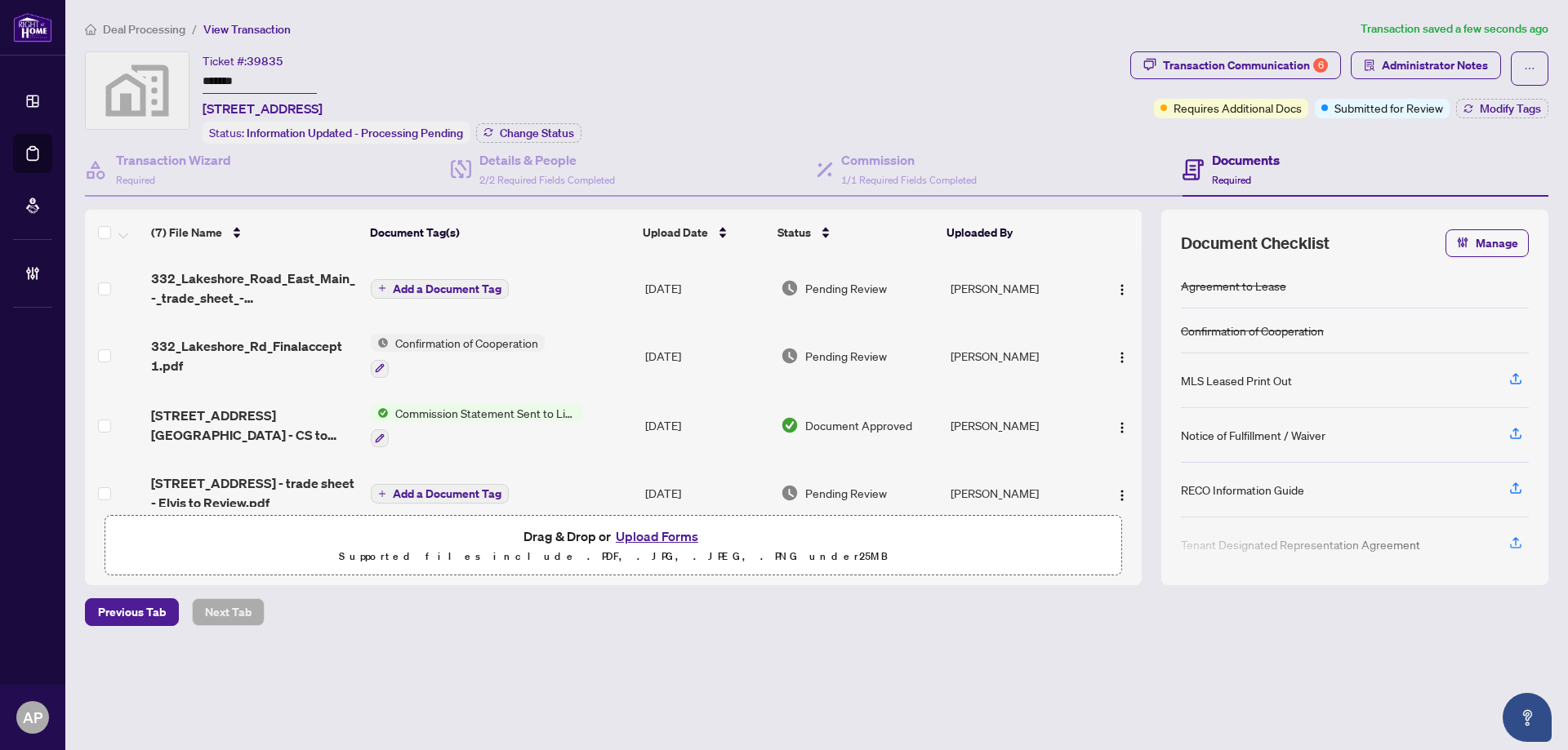
click at [459, 283] on span "Add a Document Tag" at bounding box center [446, 289] width 108 height 11
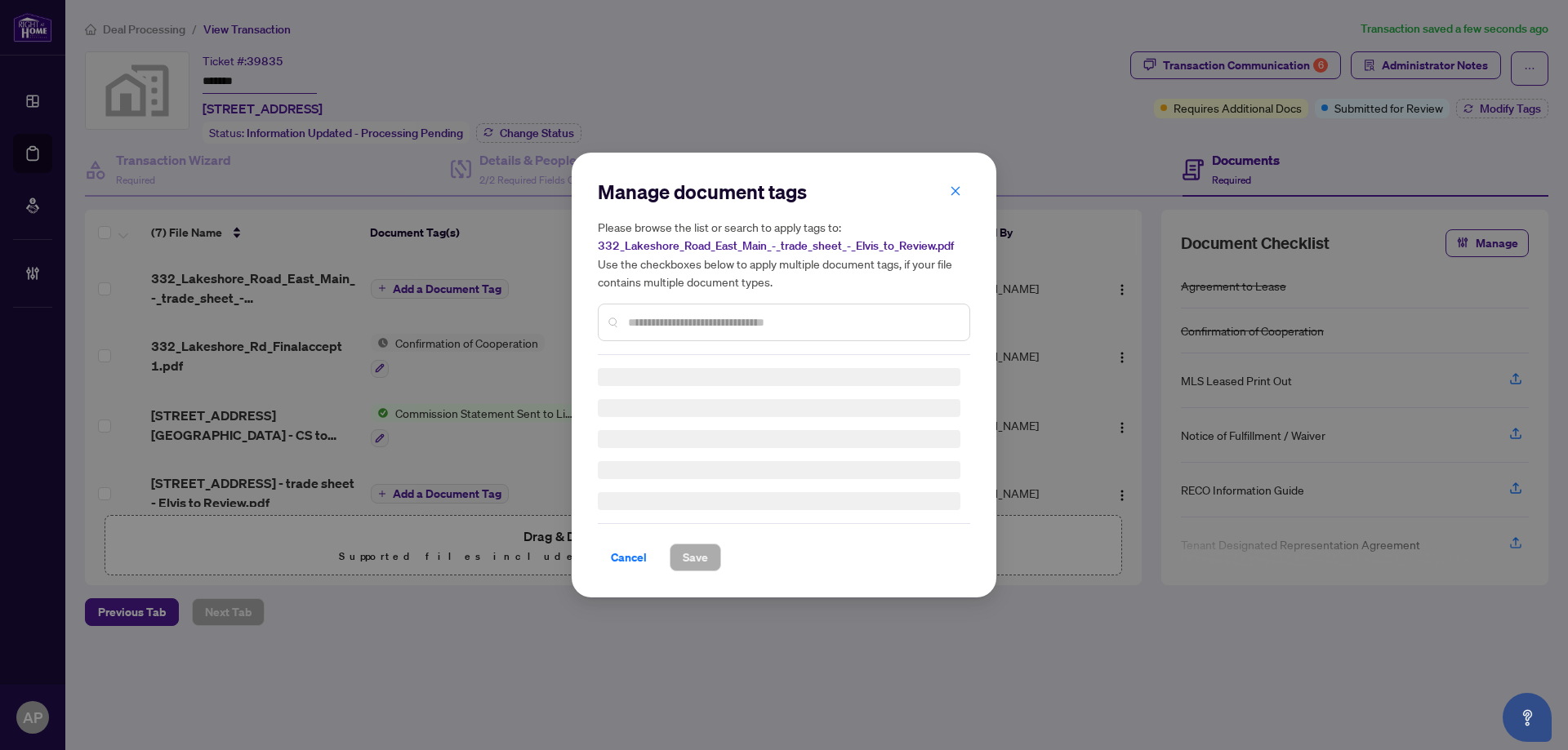
click at [697, 324] on div "Manage document tags Please browse the list or search to apply tags to: 332_Lak…" at bounding box center [783, 375] width 372 height 392
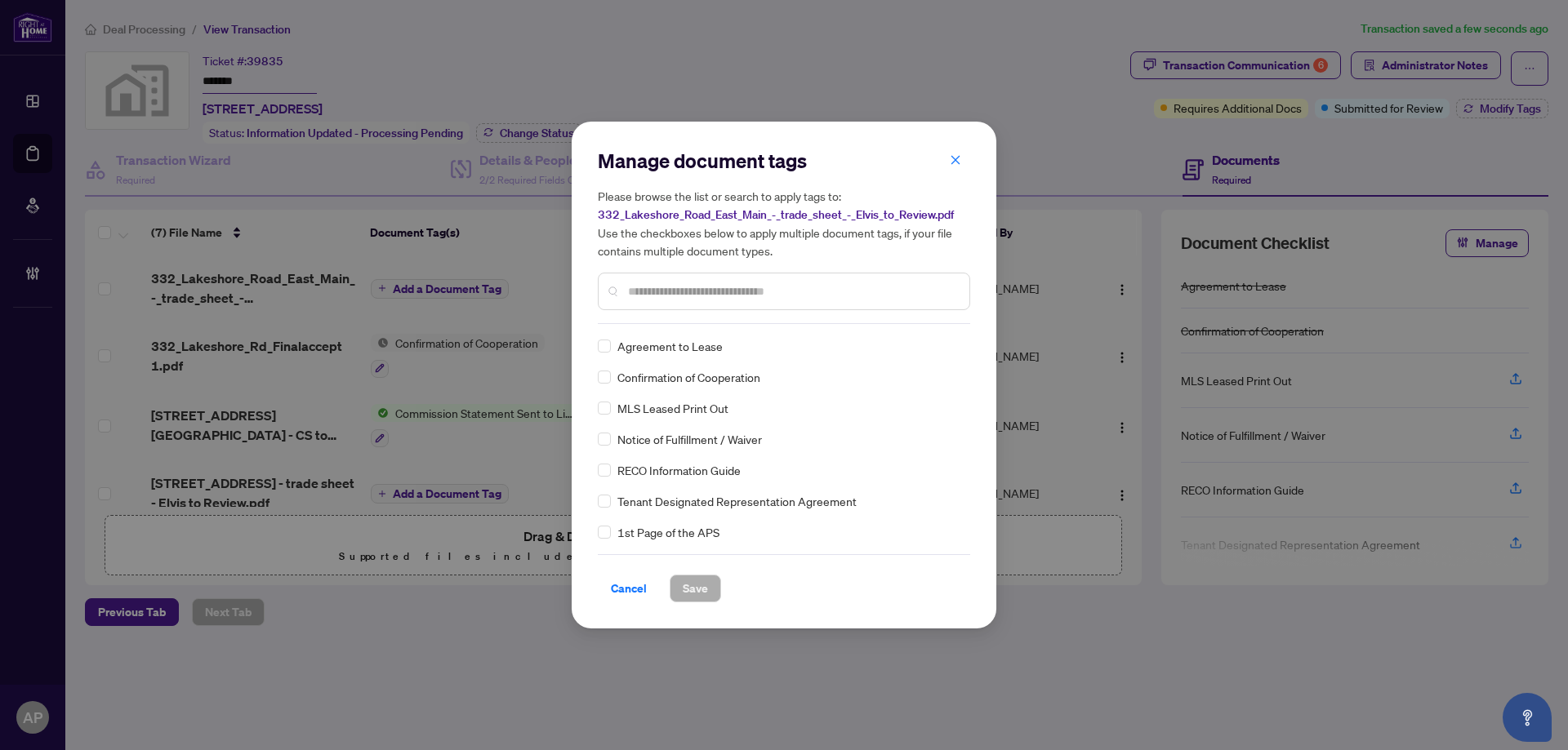
click at [719, 284] on input "text" at bounding box center [792, 291] width 328 height 18
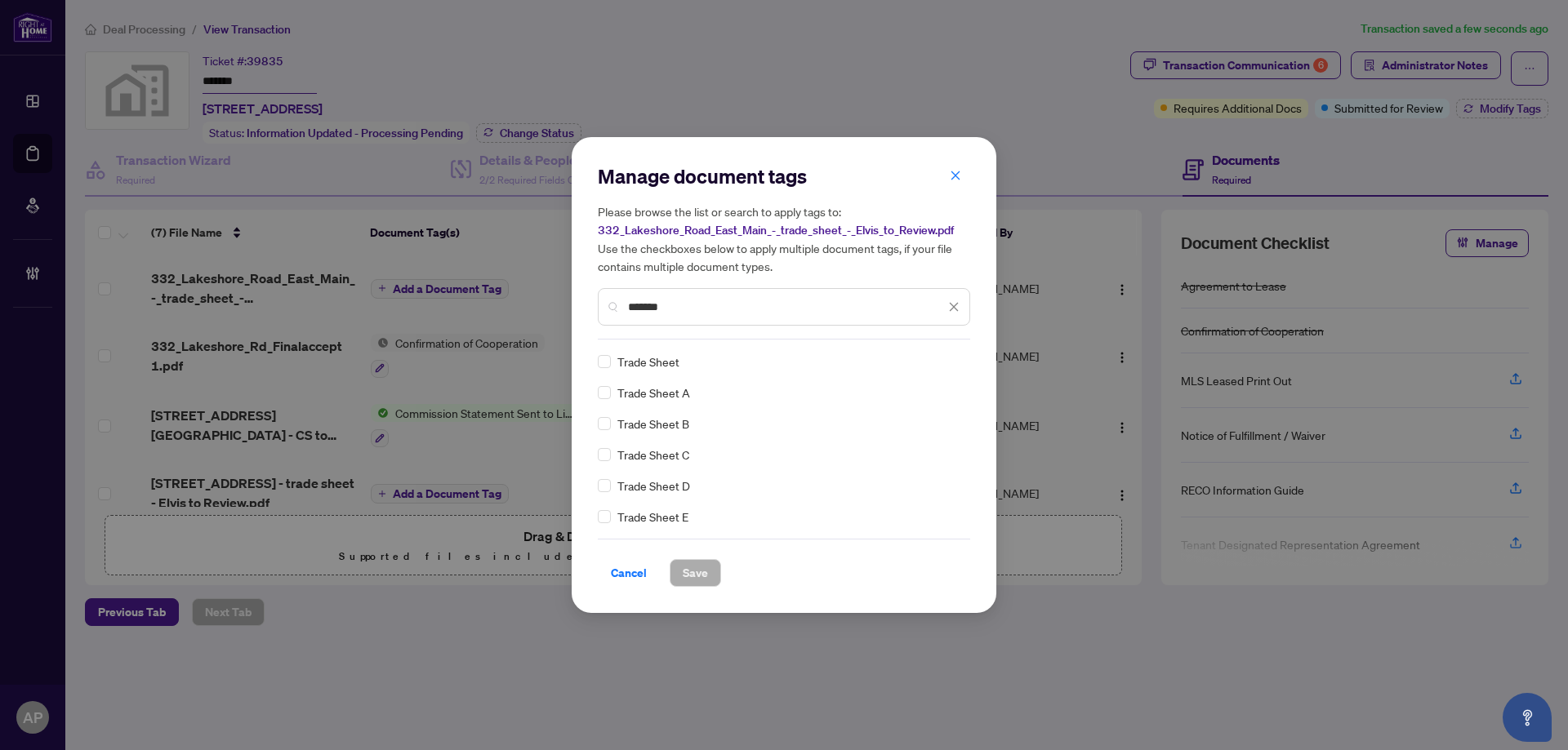
type input "*******"
click at [942, 353] on img at bounding box center [936, 361] width 16 height 16
click at [768, 342] on div "Manage document tags Please browse the list or search to apply tags to: 332_Lak…" at bounding box center [783, 375] width 372 height 424
drag, startPoint x: 705, startPoint y: 569, endPoint x: 711, endPoint y: 562, distance: 9.2
click at [704, 568] on span "Save" at bounding box center [695, 572] width 25 height 26
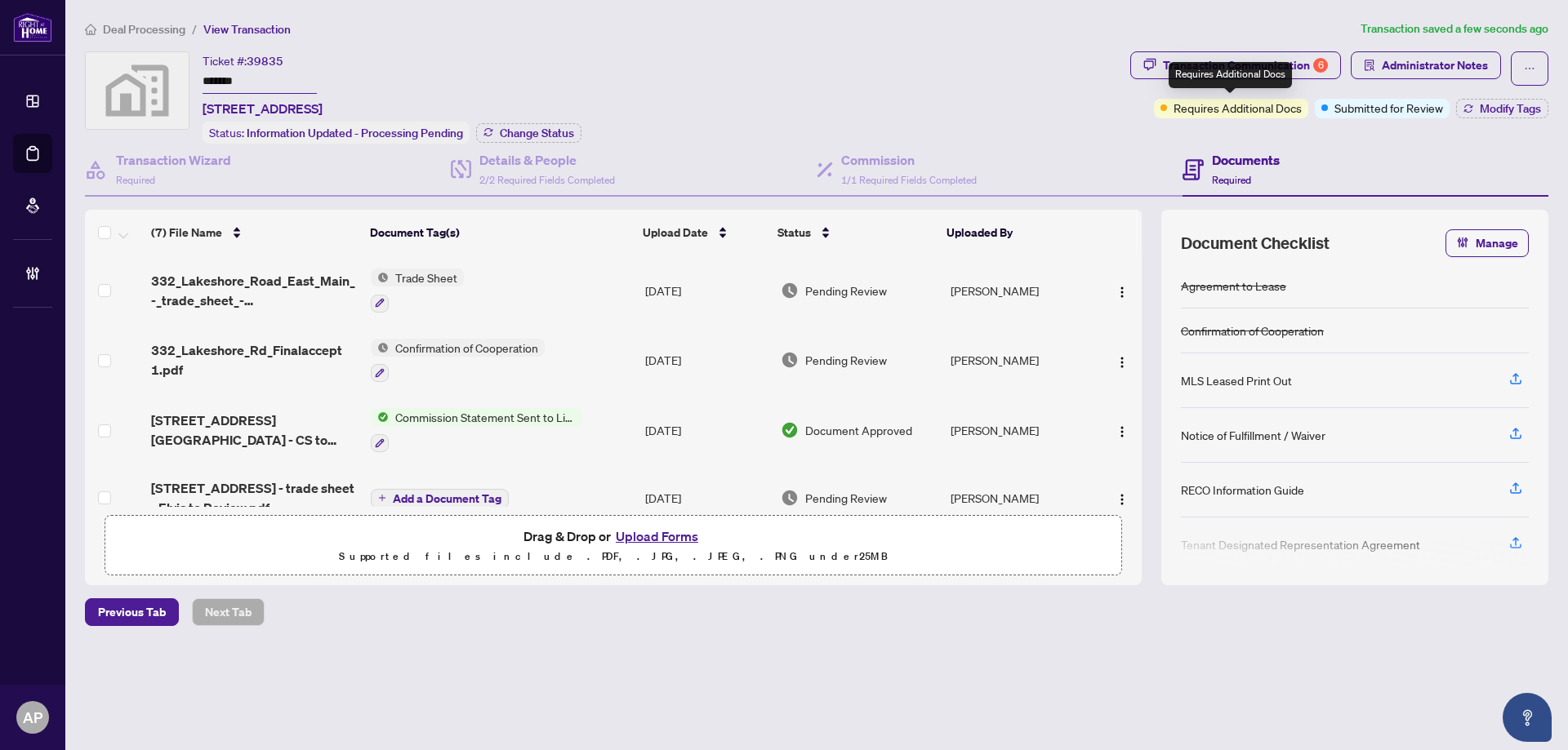
click at [1258, 79] on div "Requires Additional Docs" at bounding box center [1230, 75] width 123 height 26
click at [1305, 64] on div "Transaction Communication 6" at bounding box center [1245, 65] width 165 height 26
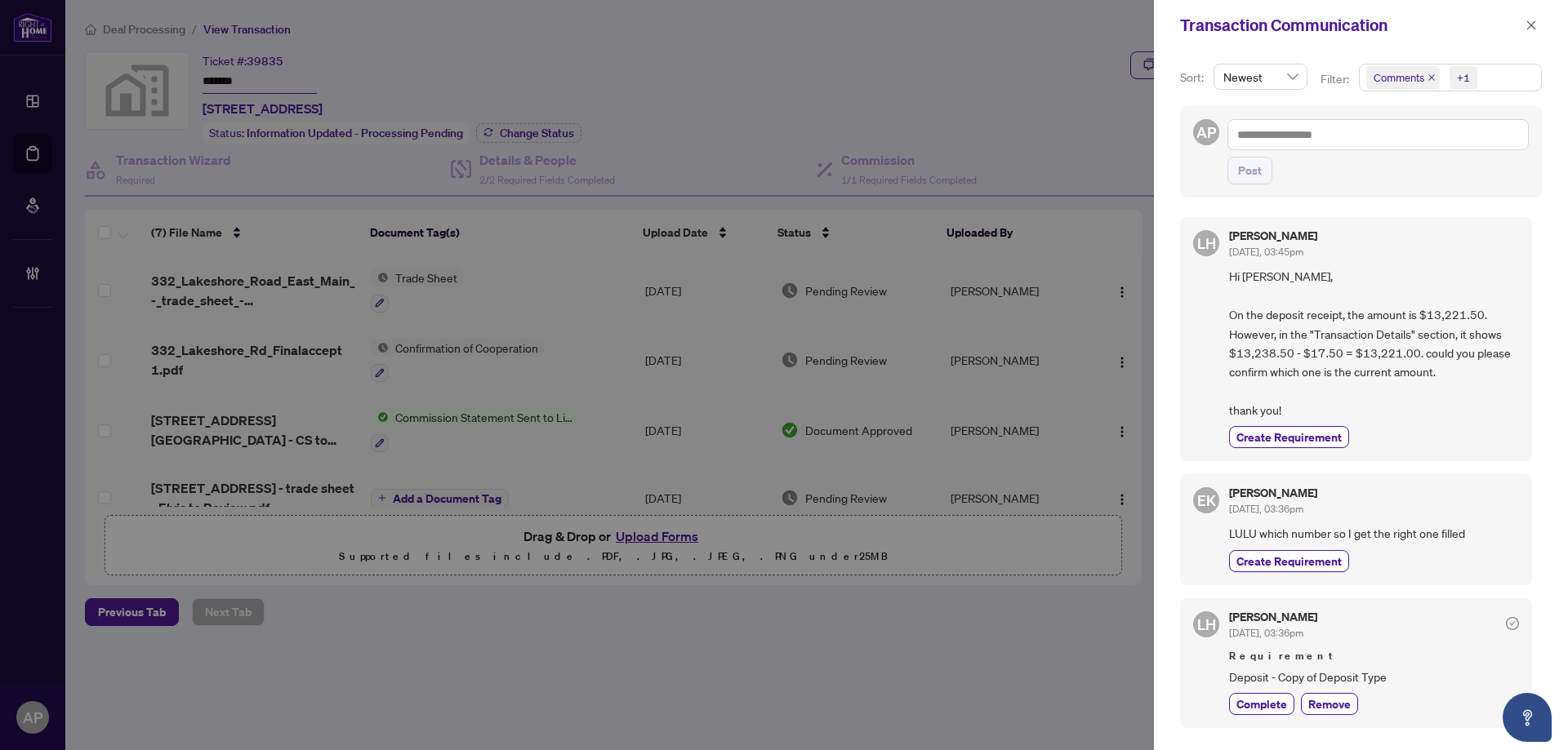
click at [1430, 77] on icon "close" at bounding box center [1431, 77] width 9 height 9
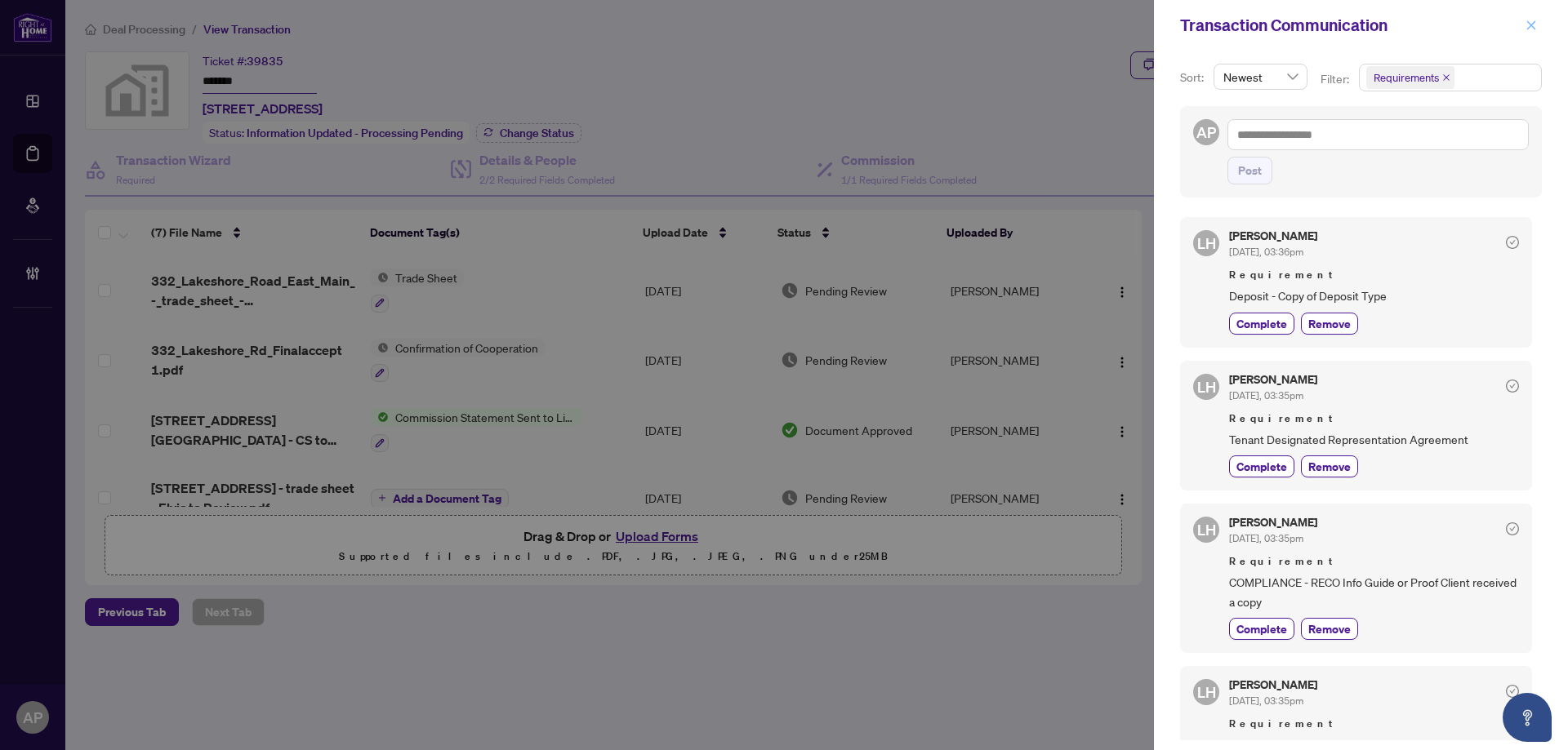
click at [1534, 26] on icon "close" at bounding box center [1531, 25] width 11 height 11
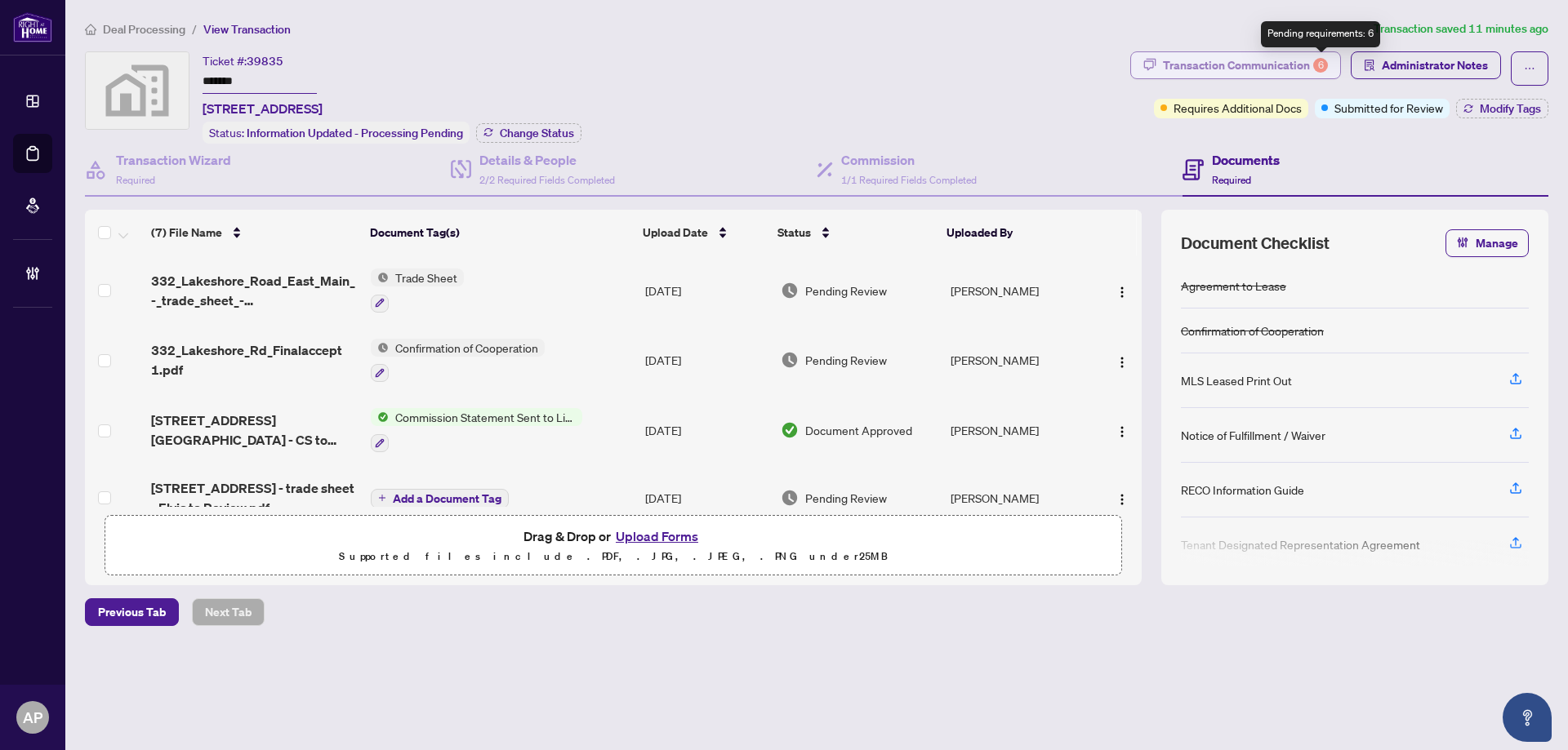
click at [1277, 62] on div "Transaction Communication 6" at bounding box center [1245, 65] width 165 height 26
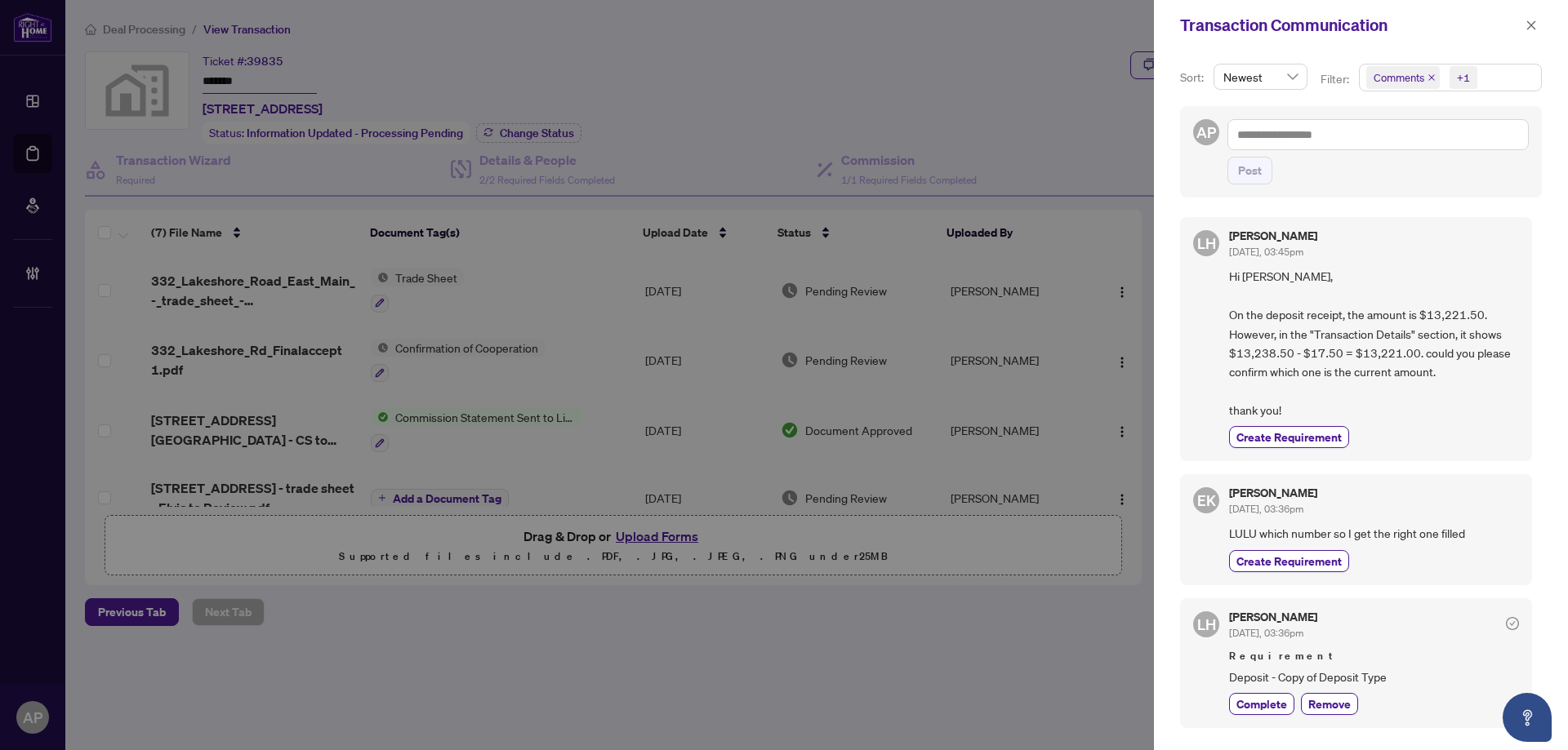
click at [1430, 76] on icon "close" at bounding box center [1431, 77] width 9 height 9
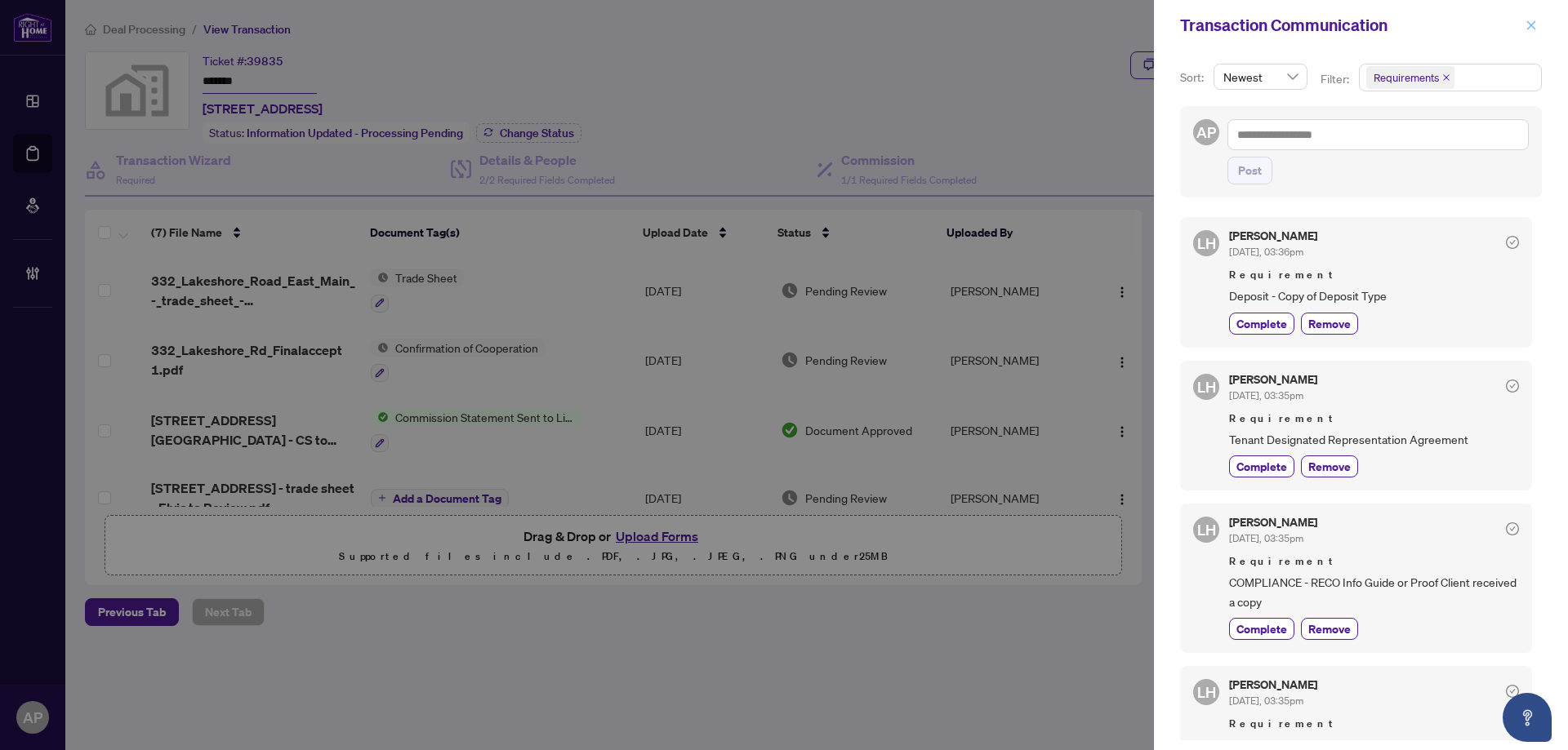
click at [1535, 26] on icon "close" at bounding box center [1531, 25] width 11 height 11
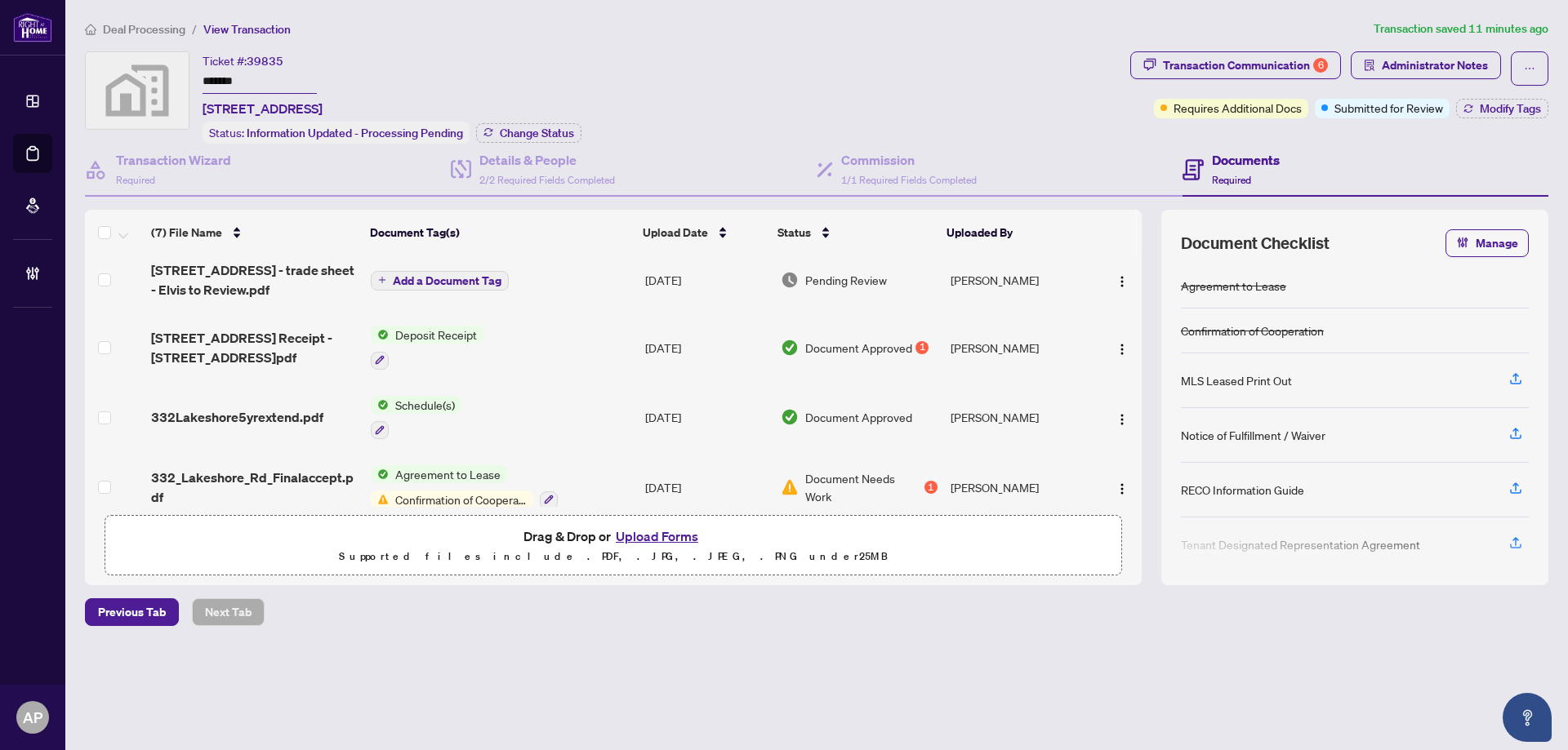
scroll to position [237, 0]
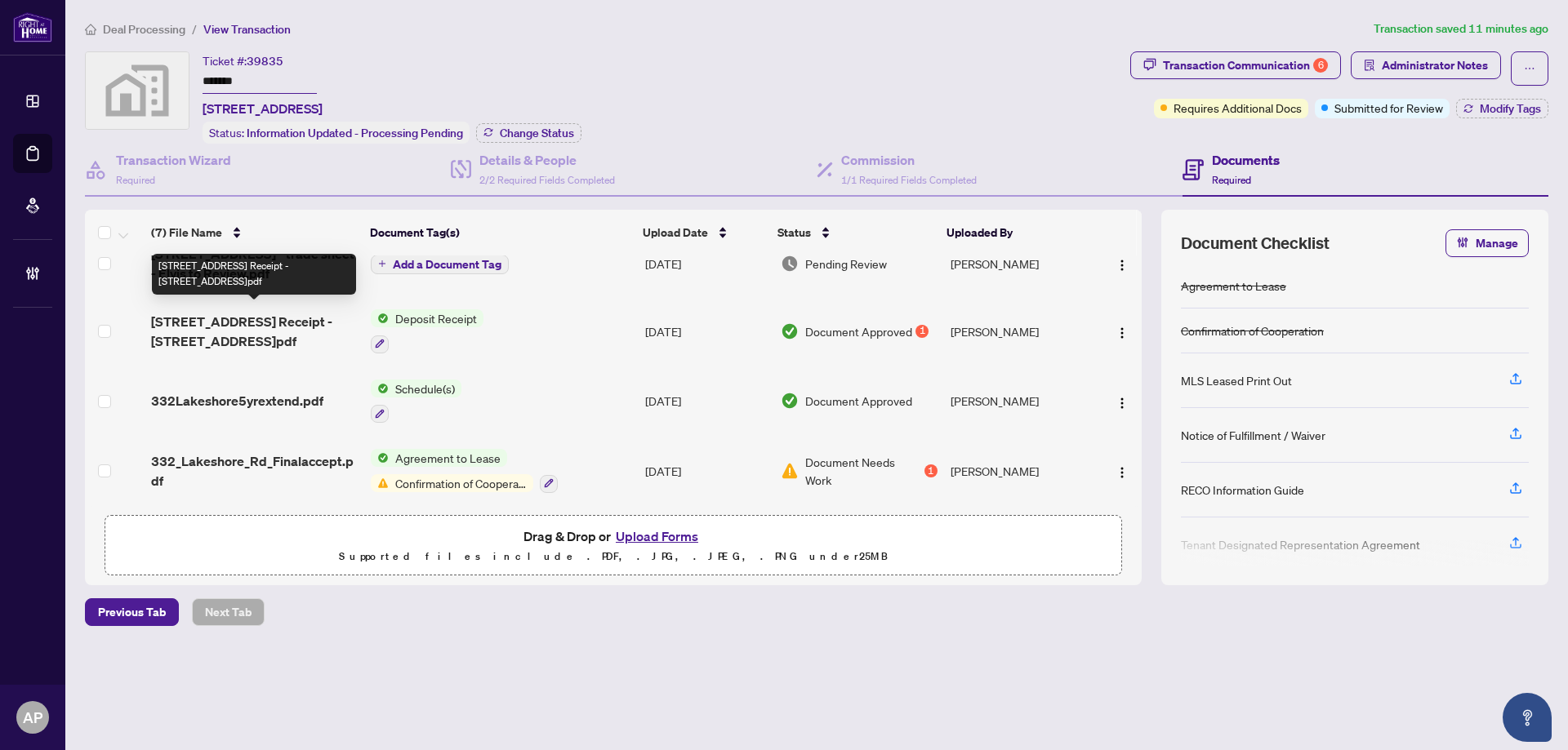
click at [316, 321] on span "322 Lakeshore Road EastDeposit Receipt - 332 Lakeshore Rd E.pdf" at bounding box center [255, 331] width 207 height 39
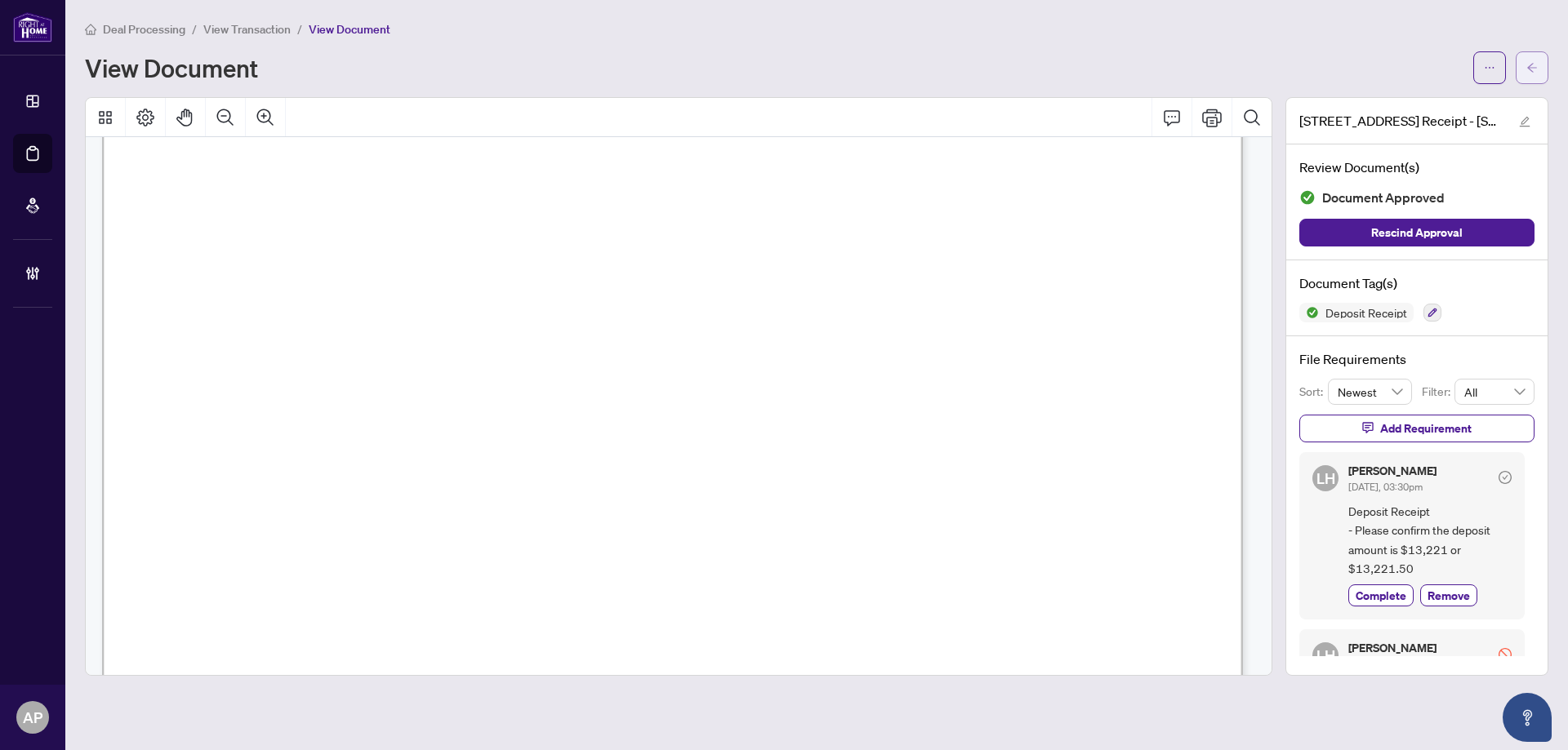
click at [1529, 70] on icon "arrow-left" at bounding box center [1532, 68] width 11 height 11
